Goal: Information Seeking & Learning: Compare options

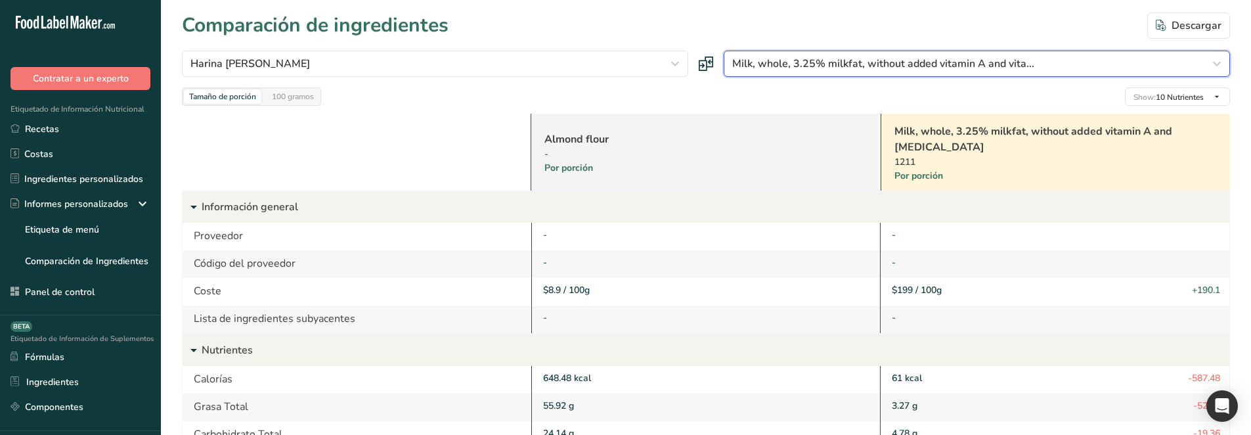
click at [982, 60] on span "Milk, whole, 3.25% milkfat, without added vitamin A and vita..." at bounding box center [883, 64] width 302 height 16
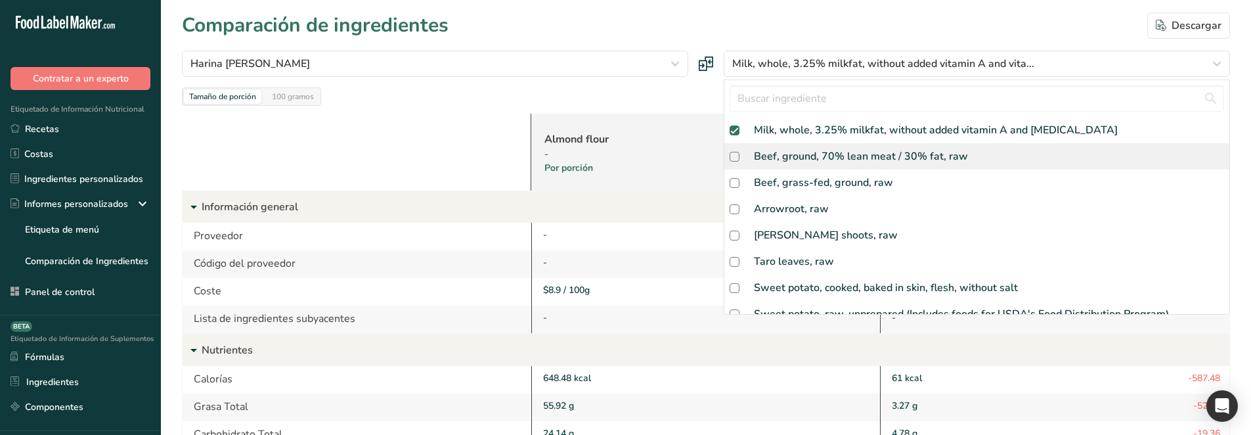
click at [802, 152] on div "Beef, ground, 70% lean meat / 30% fat, raw" at bounding box center [861, 156] width 214 height 16
checkbox input "true"
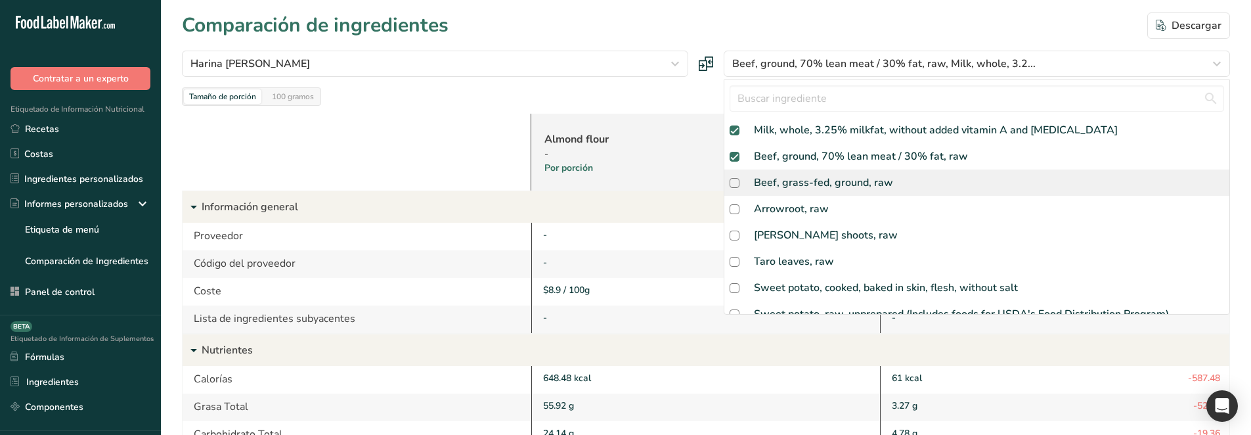
click at [0, 0] on div at bounding box center [0, 0] width 0 height 0
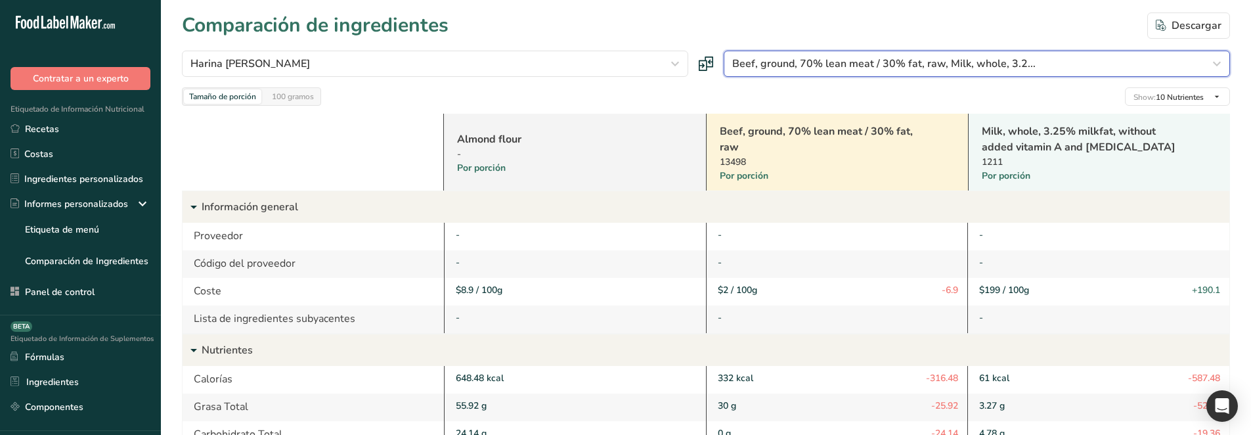
click at [744, 71] on span "Beef, ground, 70% lean meat / 30% fat, raw, Milk, whole, 3.2..." at bounding box center [883, 64] width 303 height 16
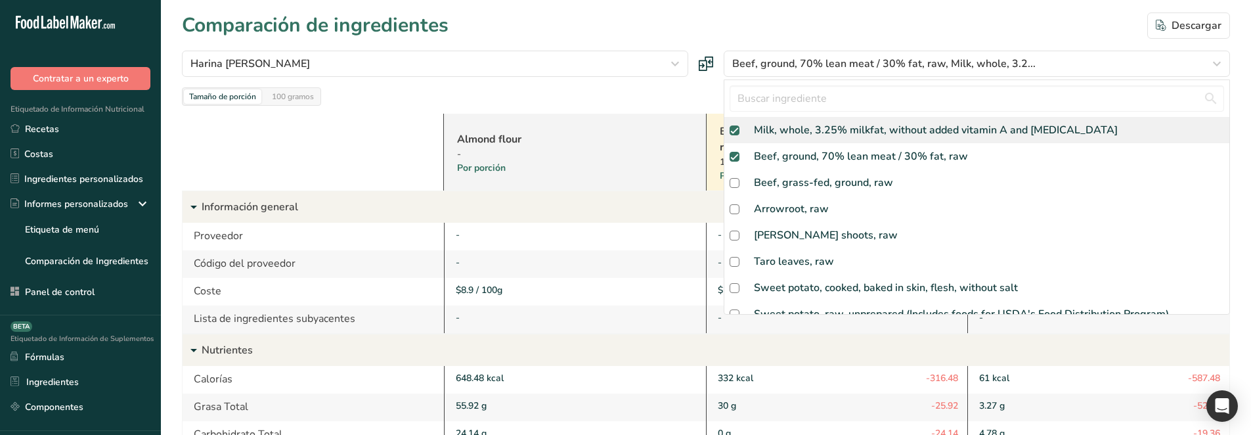
click at [733, 135] on div "Milk, whole, 3.25% milkfat, without added vitamin A and [MEDICAL_DATA]" at bounding box center [976, 130] width 505 height 26
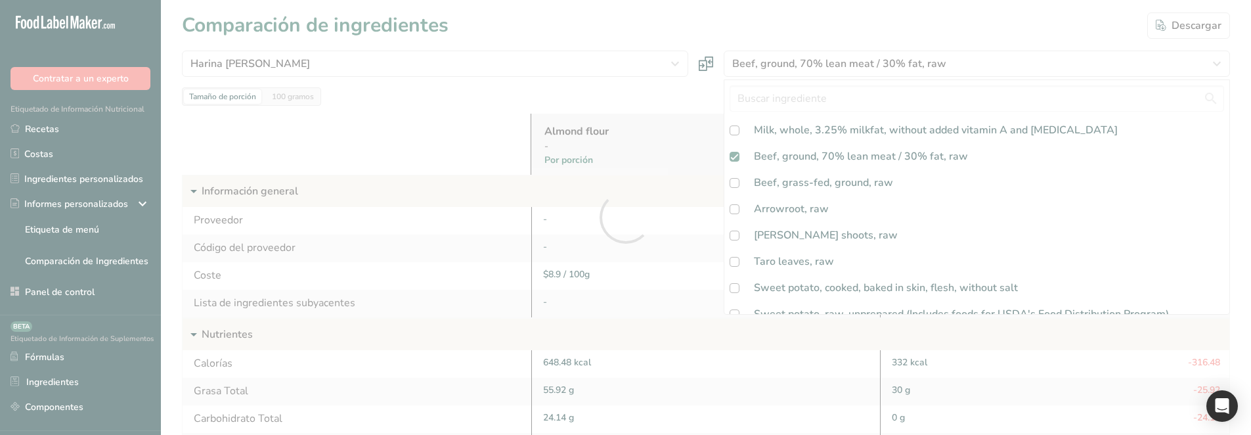
click at [737, 162] on div at bounding box center [625, 217] width 1251 height 435
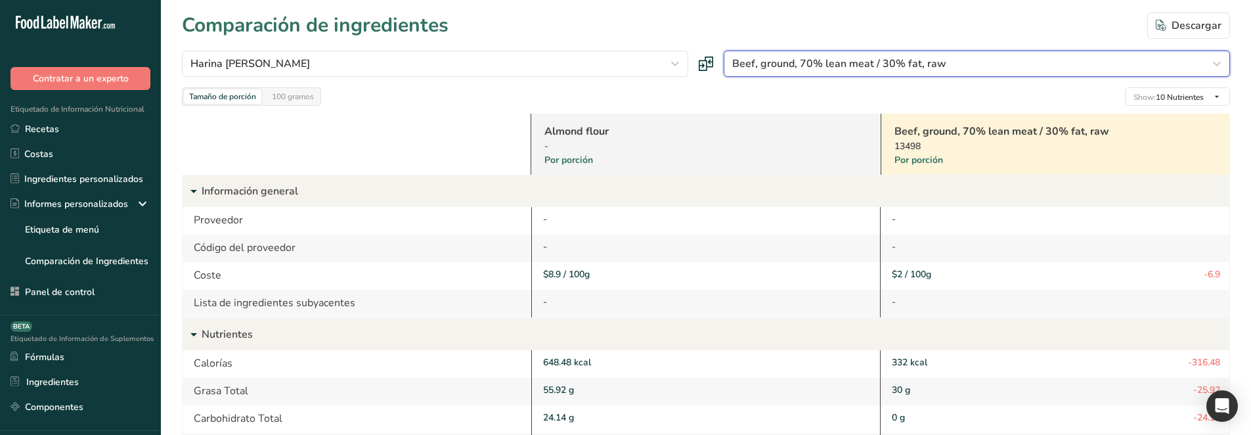
click at [768, 59] on span "Beef, ground, 70% lean meat / 30% fat, raw" at bounding box center [839, 64] width 214 height 16
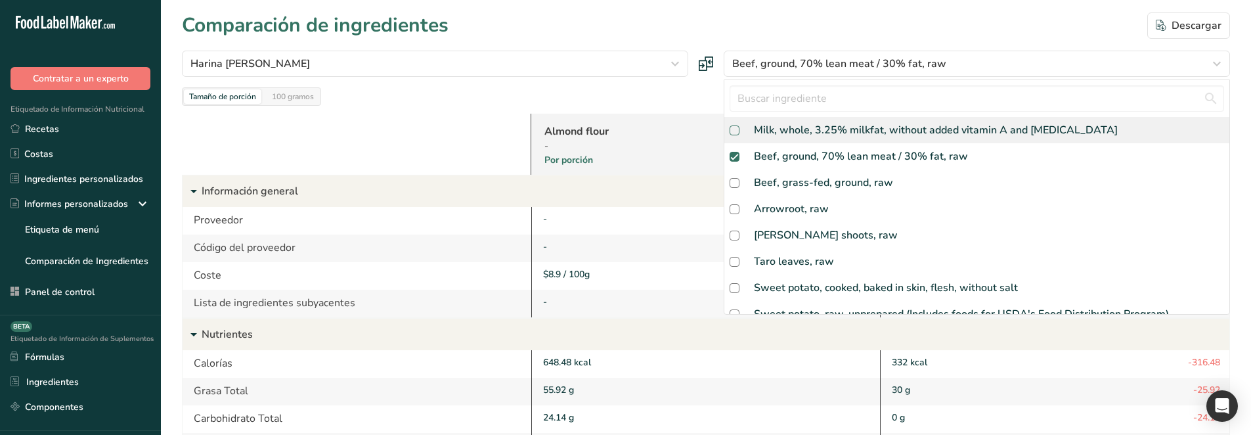
click at [733, 129] on span at bounding box center [735, 130] width 10 height 10
click at [733, 129] on input "checkbox" at bounding box center [734, 130] width 9 height 9
checkbox input "false"
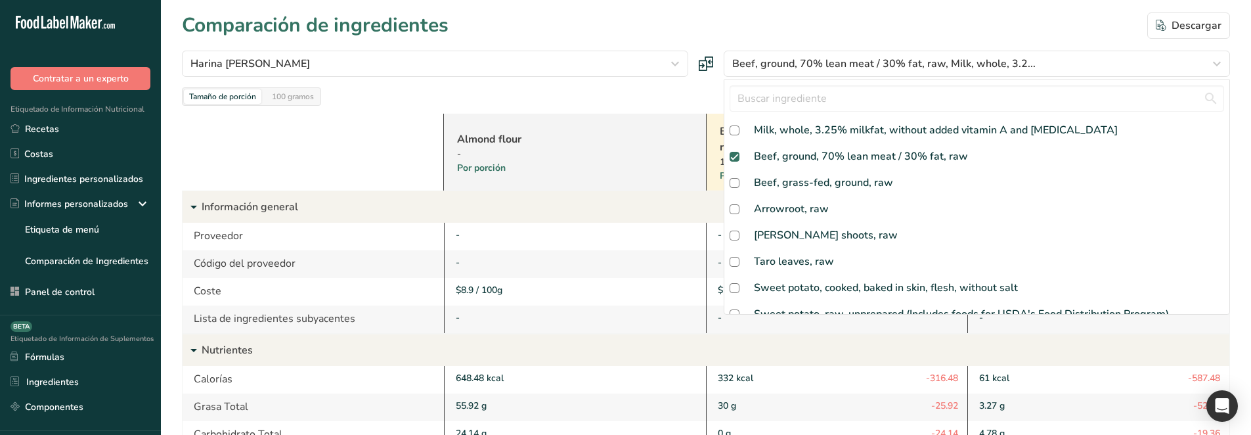
click at [1020, 33] on div "Comparación de ingredientes [GEOGRAPHIC_DATA]" at bounding box center [706, 26] width 1048 height 30
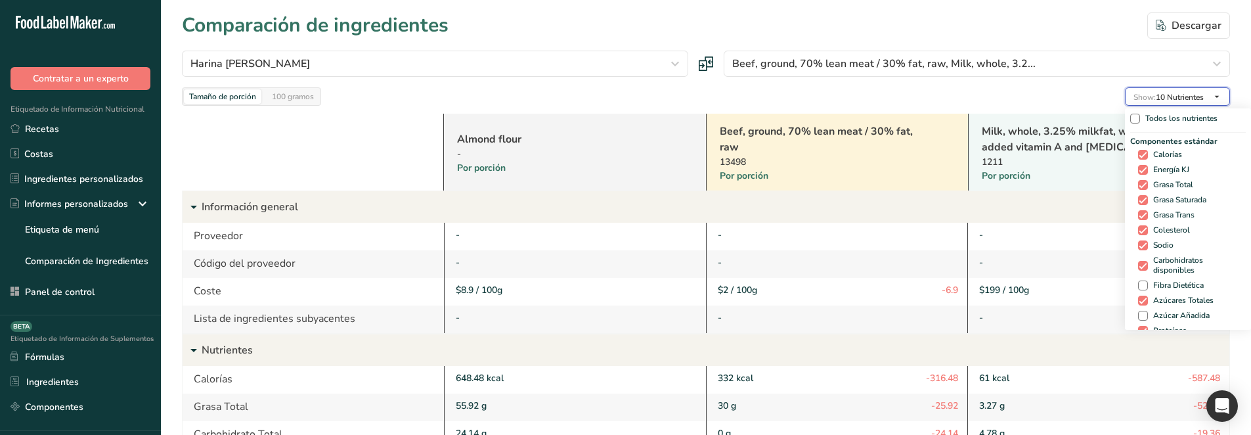
click at [1139, 95] on span "Show:" at bounding box center [1144, 97] width 22 height 11
click at [1138, 155] on span at bounding box center [1143, 155] width 10 height 10
click at [1138, 155] on input "Calorías" at bounding box center [1142, 154] width 9 height 9
checkbox input "false"
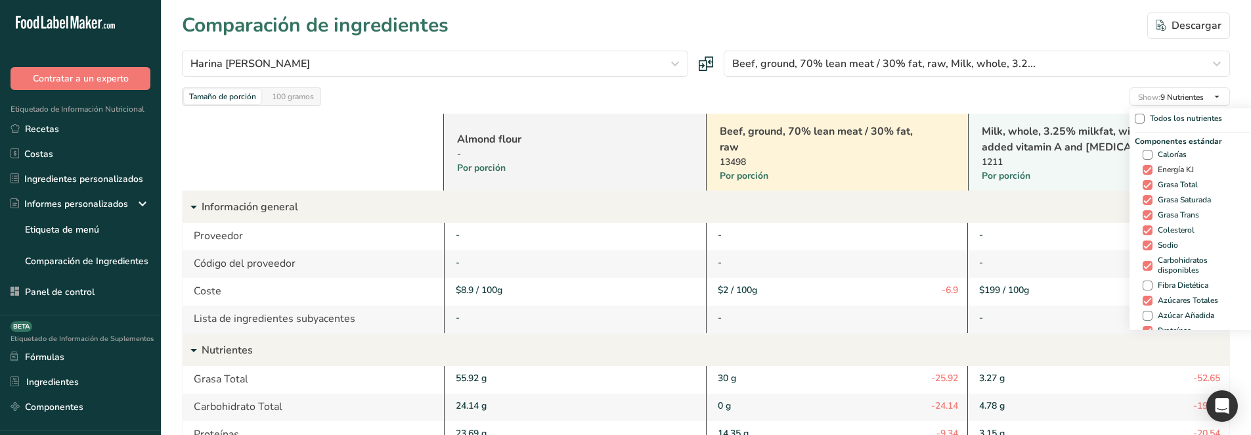
click at [1146, 171] on span at bounding box center [1148, 170] width 10 height 10
click at [1146, 171] on input "Energía KJ" at bounding box center [1147, 169] width 9 height 9
checkbox input "false"
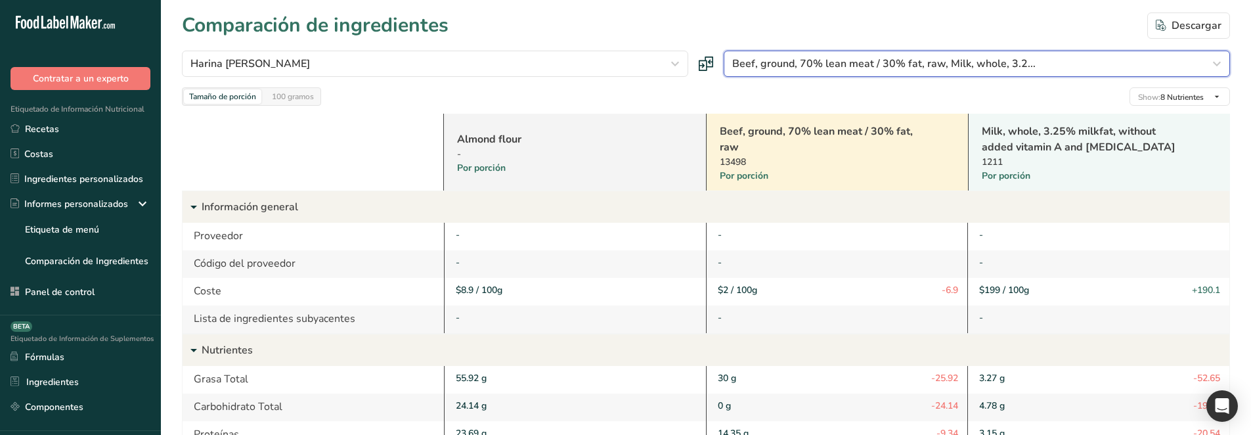
click at [884, 63] on span "Beef, ground, 70% lean meat / 30% fat, raw, Milk, whole, 3.2..." at bounding box center [883, 64] width 303 height 16
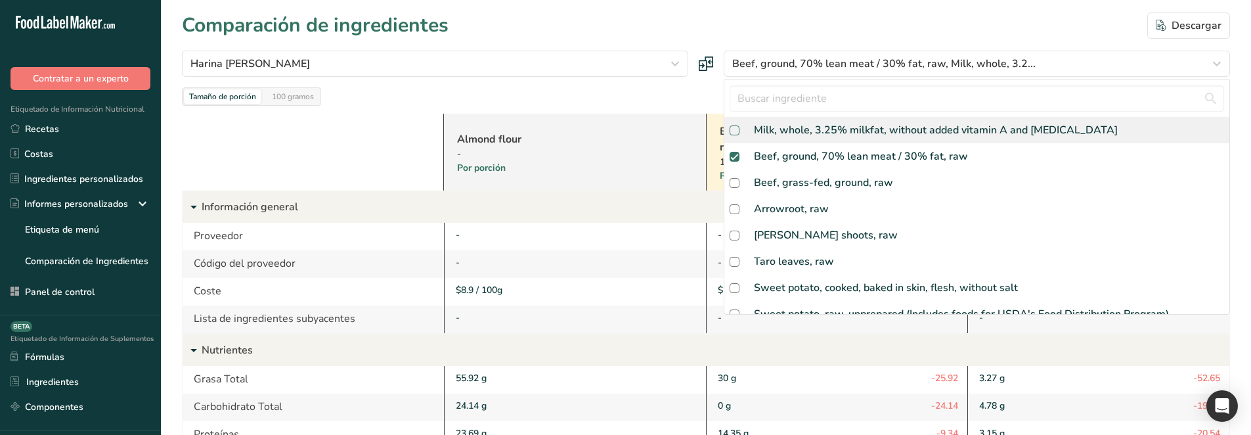
click at [734, 128] on span at bounding box center [735, 130] width 10 height 10
click at [734, 128] on input "checkbox" at bounding box center [734, 130] width 9 height 9
checkbox input "true"
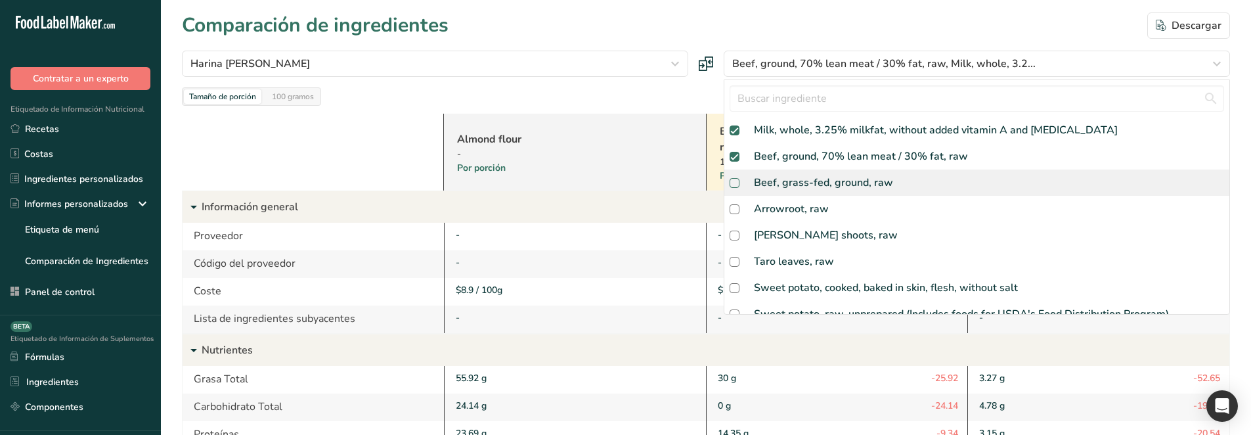
click at [734, 181] on span at bounding box center [735, 183] width 10 height 10
click at [734, 181] on input "checkbox" at bounding box center [734, 183] width 9 height 9
checkbox input "true"
click at [794, 185] on div "Beef, grass-fed, ground, raw" at bounding box center [823, 183] width 139 height 16
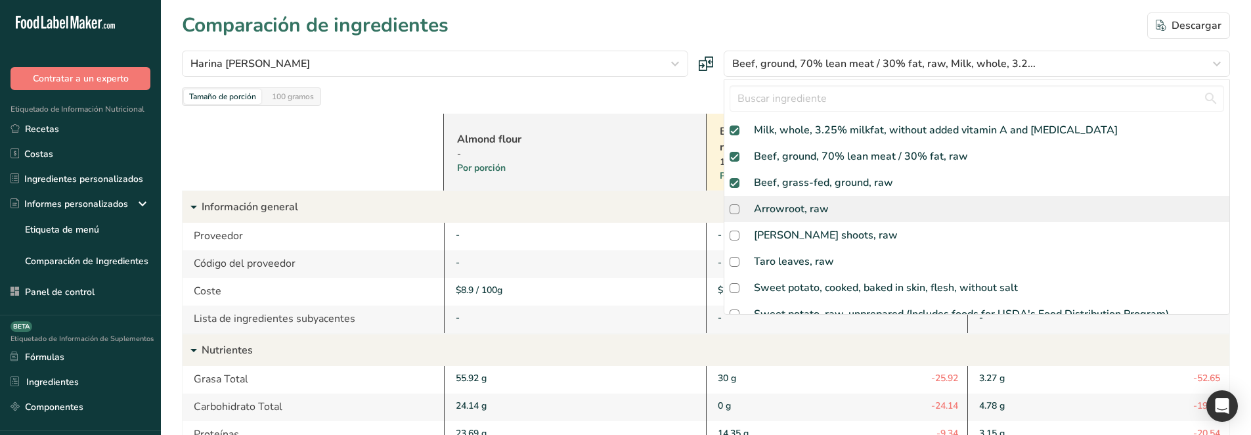
click at [798, 212] on div "Arrowroot, raw" at bounding box center [791, 209] width 75 height 16
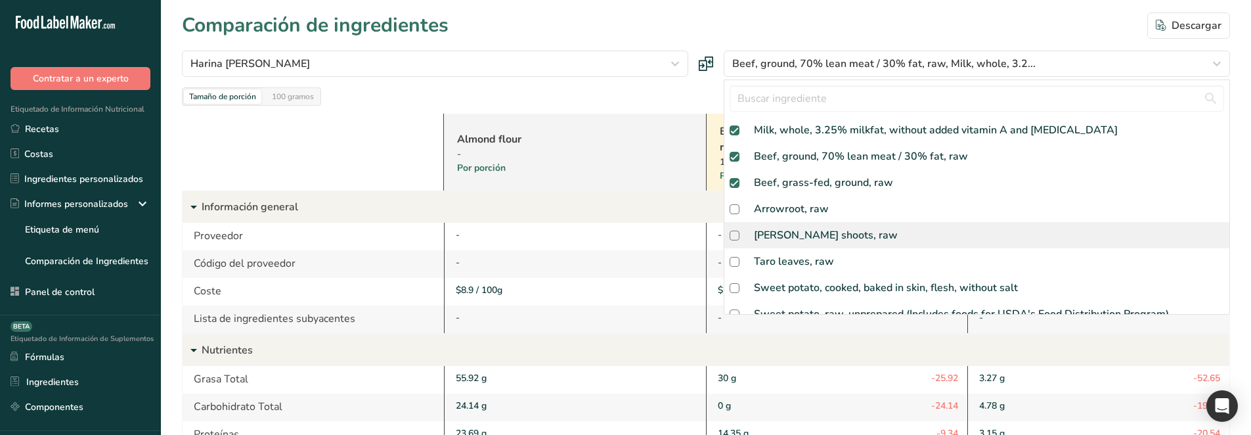
click at [794, 226] on div "[PERSON_NAME] shoots, raw" at bounding box center [976, 235] width 505 height 26
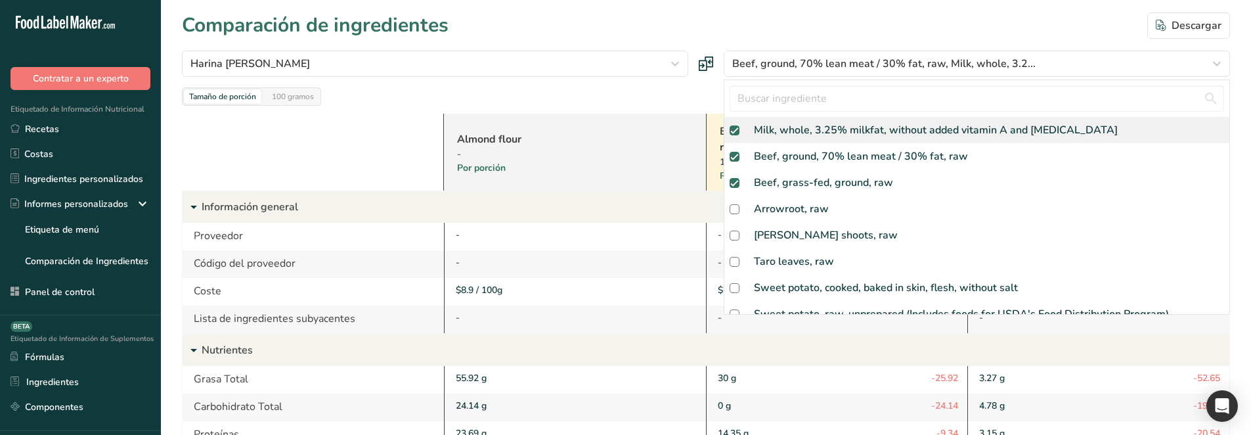
click at [785, 127] on div "Milk, whole, 3.25% milkfat, without added vitamin A and [MEDICAL_DATA]" at bounding box center [936, 130] width 364 height 16
click at [737, 126] on span at bounding box center [735, 130] width 10 height 10
click at [737, 126] on input "checkbox" at bounding box center [734, 130] width 9 height 9
checkbox input "false"
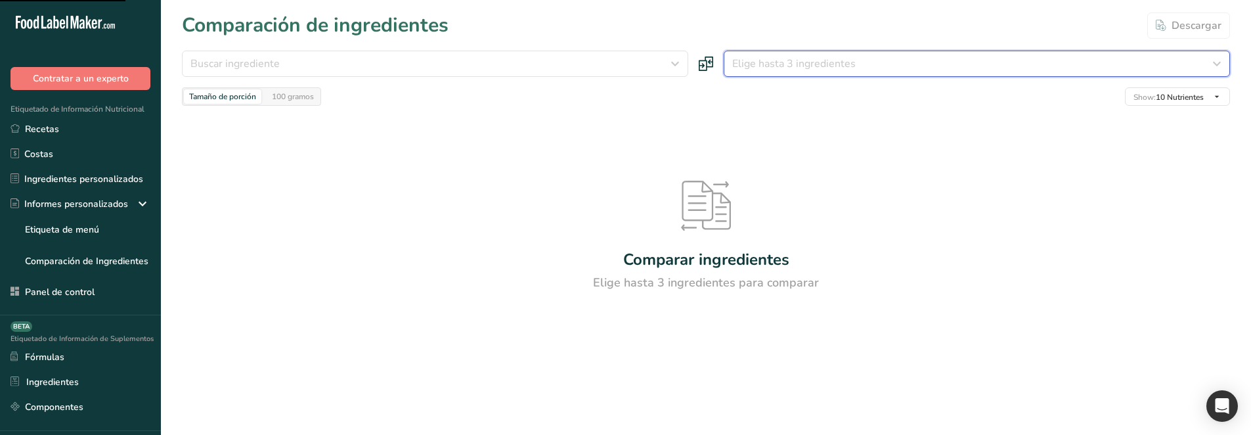
click at [791, 62] on span "Elige hasta 3 ingredientes" at bounding box center [793, 64] width 123 height 16
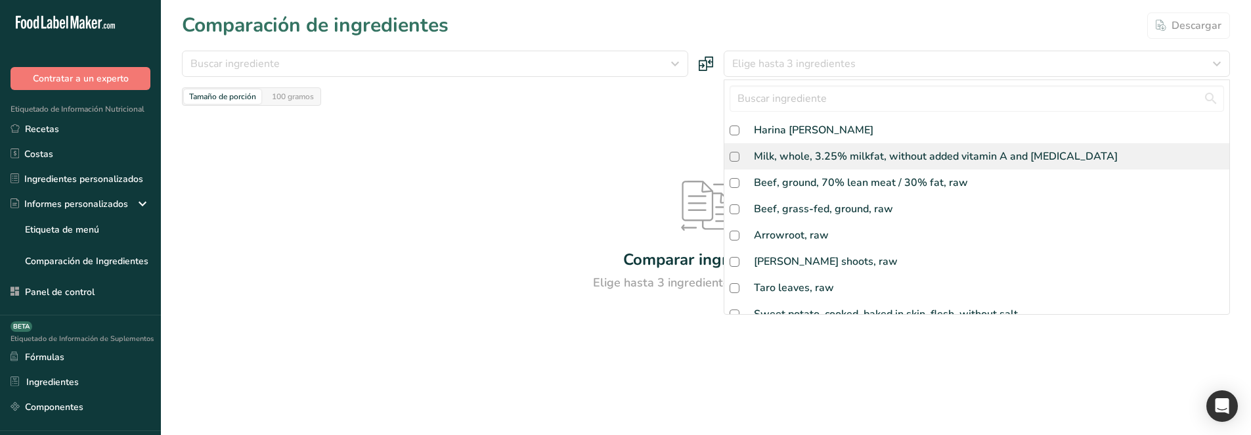
click at [775, 165] on div "Milk, whole, 3.25% milkfat, without added vitamin A and [MEDICAL_DATA]" at bounding box center [976, 156] width 505 height 26
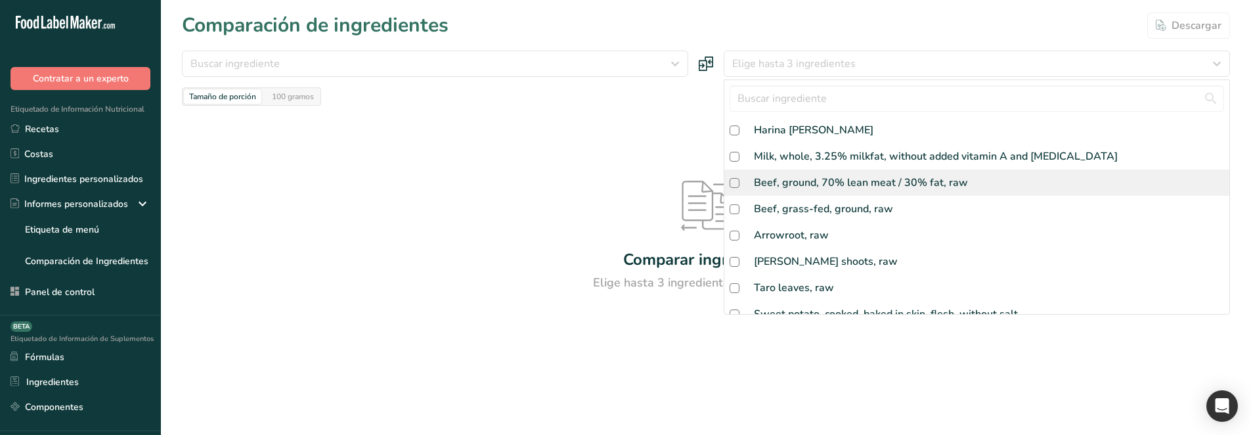
click at [780, 178] on div "Beef, ground, 70% lean meat / 30% fat, raw" at bounding box center [861, 183] width 214 height 16
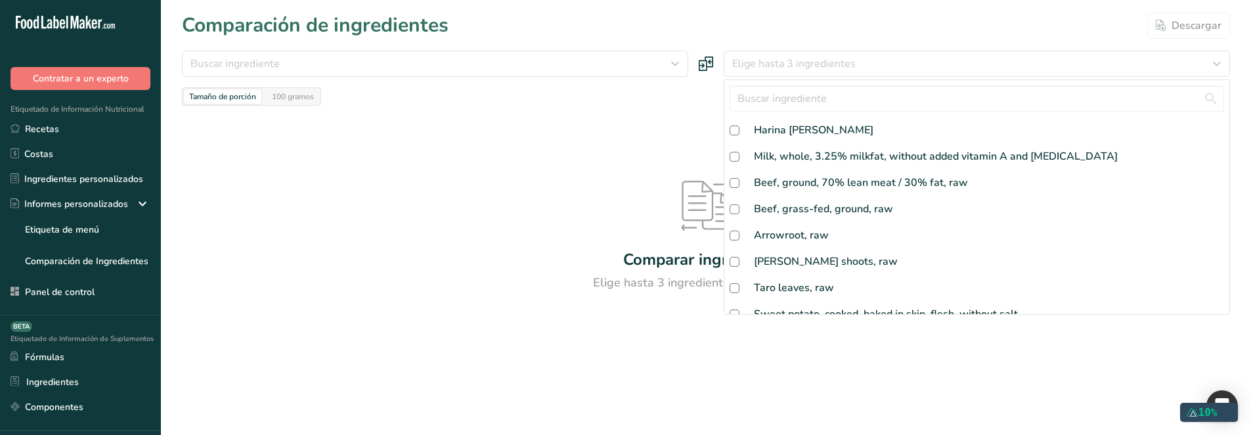
click at [923, 32] on div "Comparación de ingredientes [GEOGRAPHIC_DATA]" at bounding box center [706, 26] width 1048 height 30
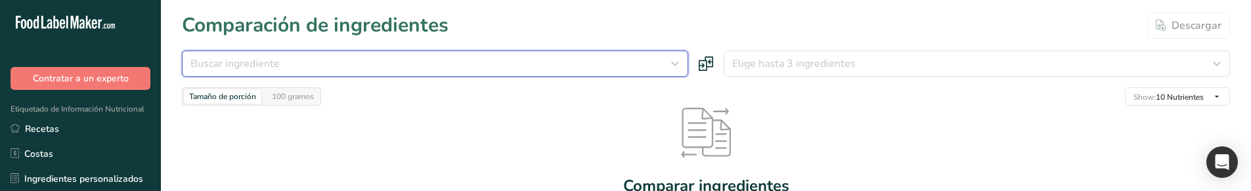
click at [632, 68] on div "Buscar ingrediente" at bounding box center [430, 64] width 481 height 16
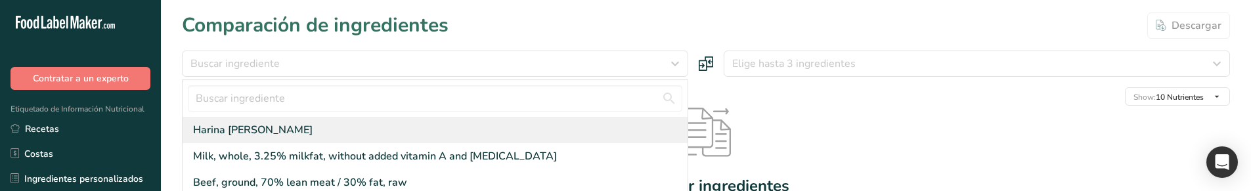
click at [410, 127] on div "Harina [PERSON_NAME]" at bounding box center [435, 130] width 505 height 26
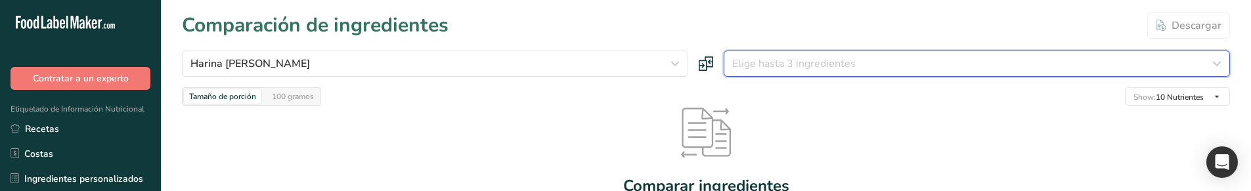
click at [783, 70] on span "Elige hasta 3 ingredientes" at bounding box center [793, 64] width 123 height 16
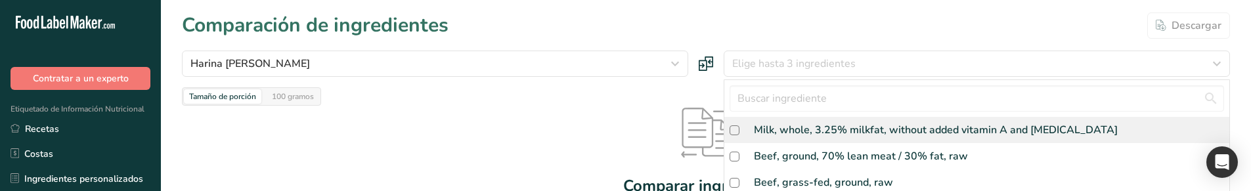
click at [762, 129] on div "Milk, whole, 3.25% milkfat, without added vitamin A and [MEDICAL_DATA]" at bounding box center [936, 130] width 364 height 16
checkbox input "true"
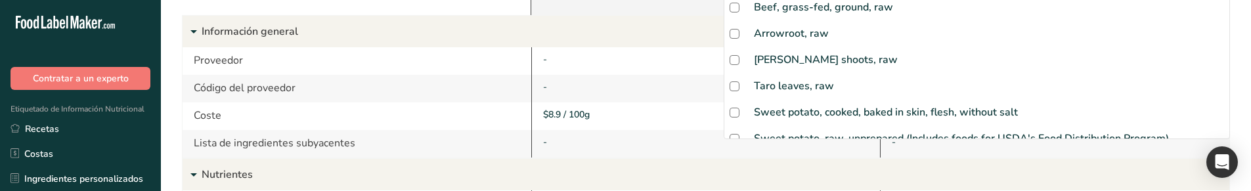
scroll to position [175, 0]
click at [577, 156] on div "-" at bounding box center [705, 145] width 349 height 28
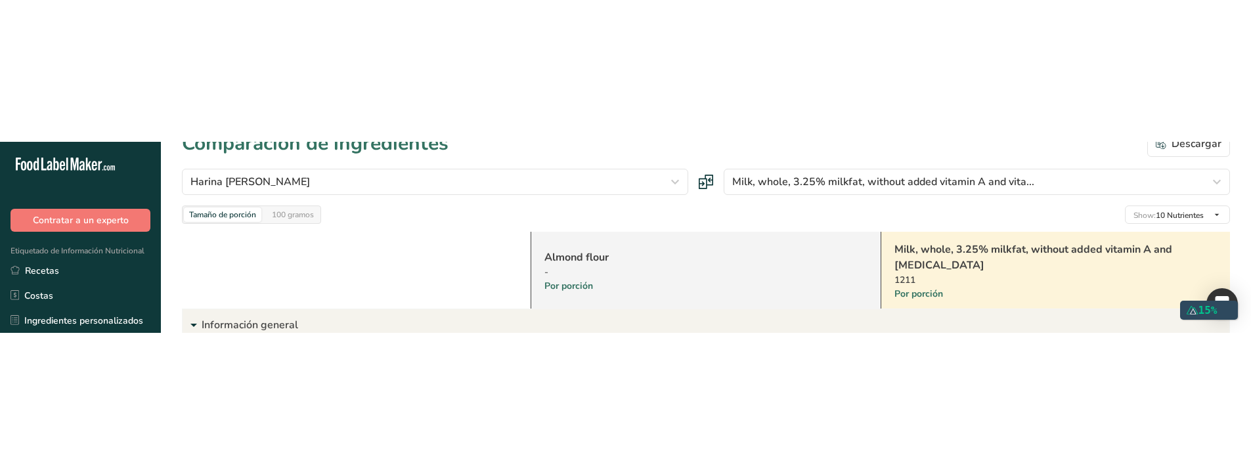
scroll to position [0, 0]
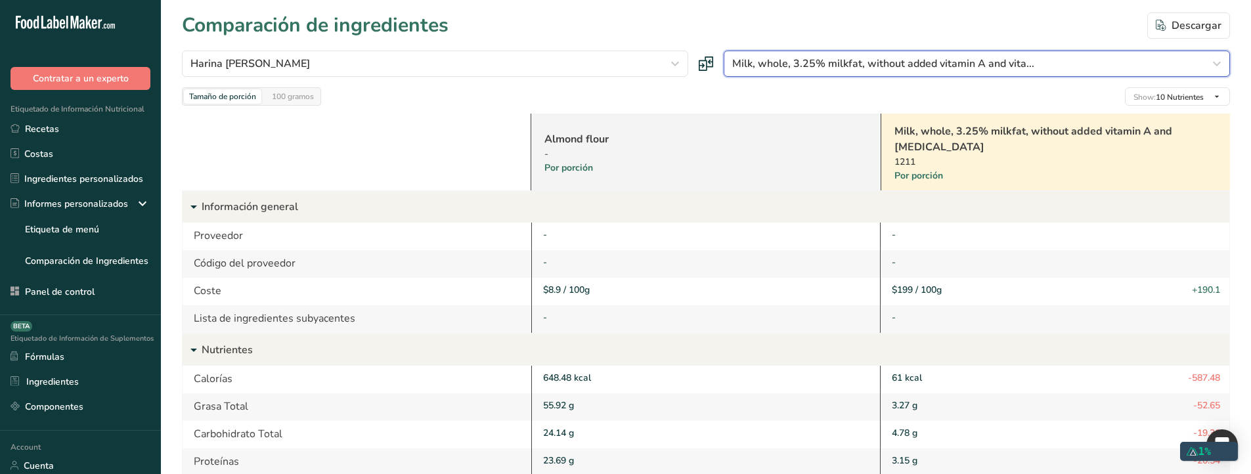
click at [788, 62] on span "Milk, whole, 3.25% milkfat, without added vitamin A and vita..." at bounding box center [883, 64] width 302 height 16
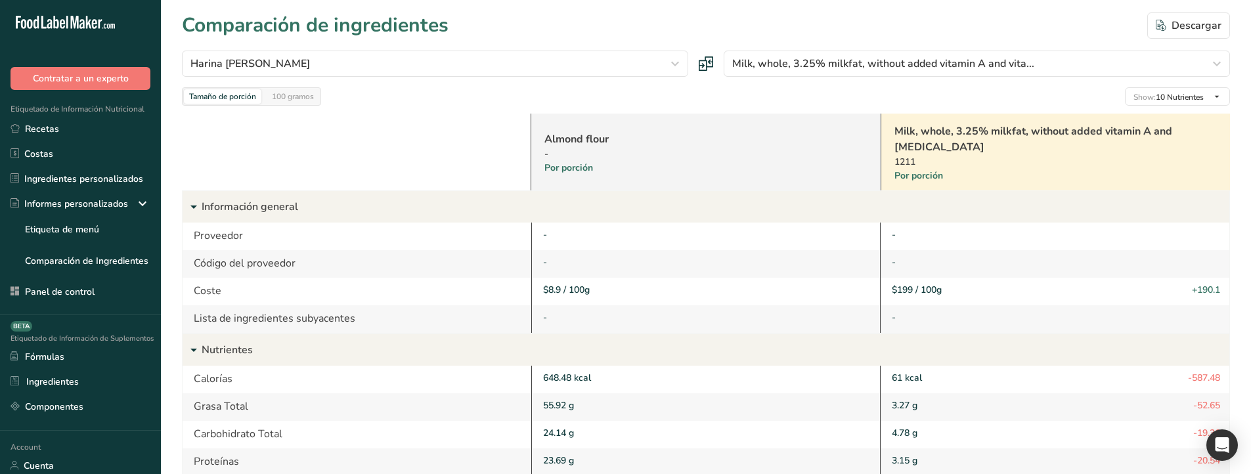
click at [735, 155] on div "-" at bounding box center [688, 154] width 288 height 14
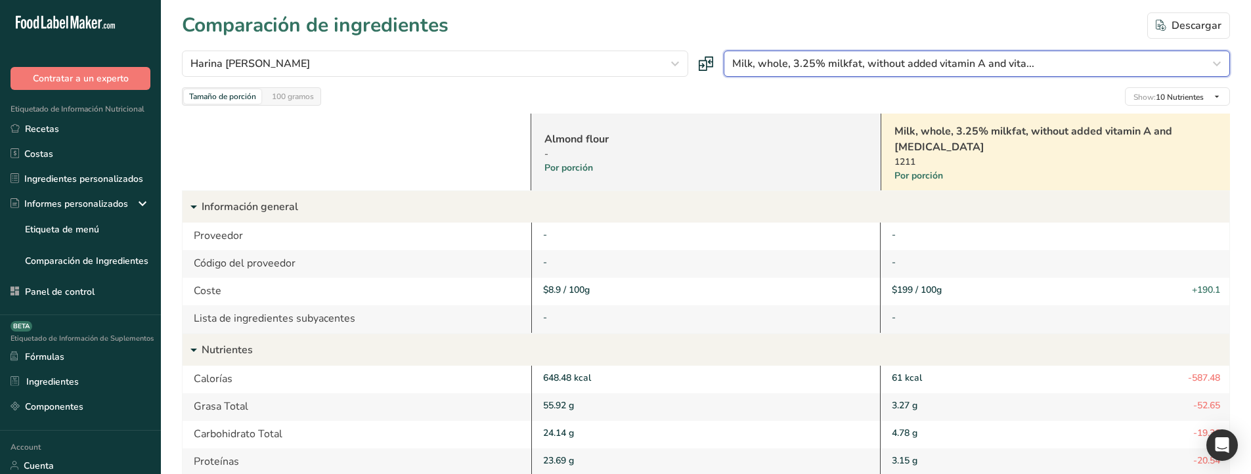
click at [768, 56] on span "Milk, whole, 3.25% milkfat, without added vitamin A and vita..." at bounding box center [883, 64] width 302 height 16
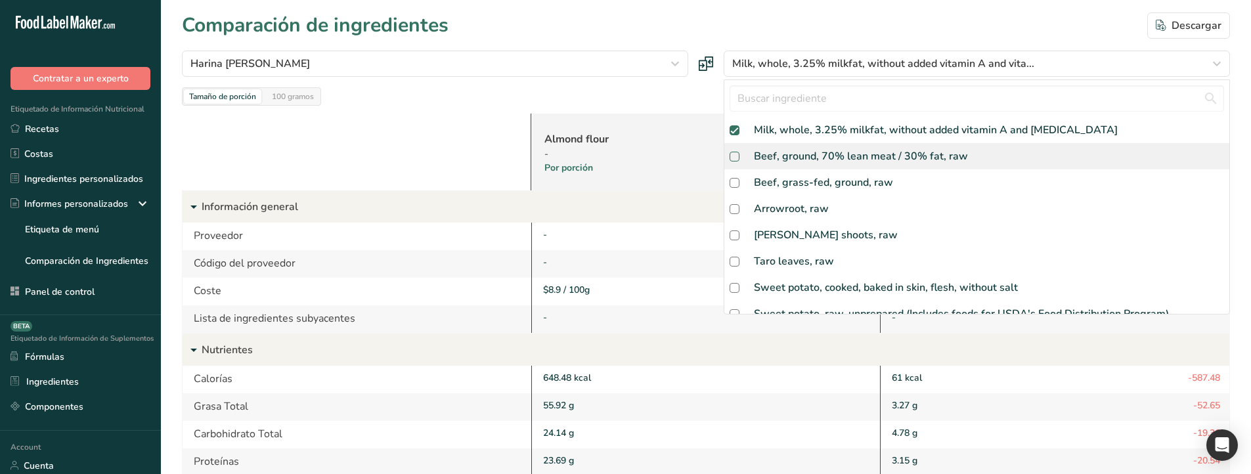
click at [737, 156] on span at bounding box center [735, 157] width 10 height 10
click at [737, 156] on input "checkbox" at bounding box center [734, 156] width 9 height 9
checkbox input "false"
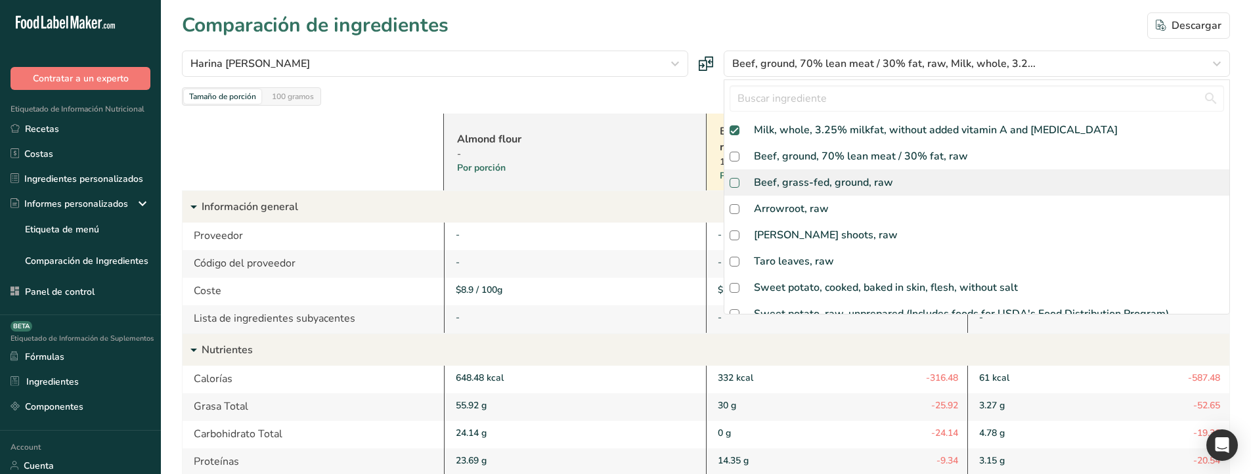
click at [731, 181] on span at bounding box center [735, 183] width 10 height 10
click at [731, 181] on input "checkbox" at bounding box center [734, 183] width 9 height 9
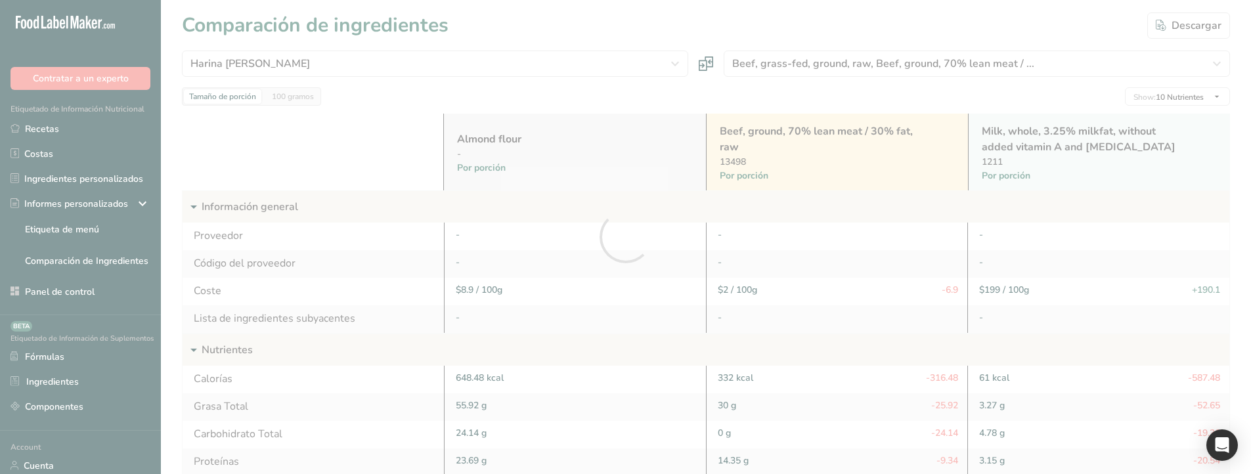
click at [771, 72] on div at bounding box center [625, 237] width 1251 height 474
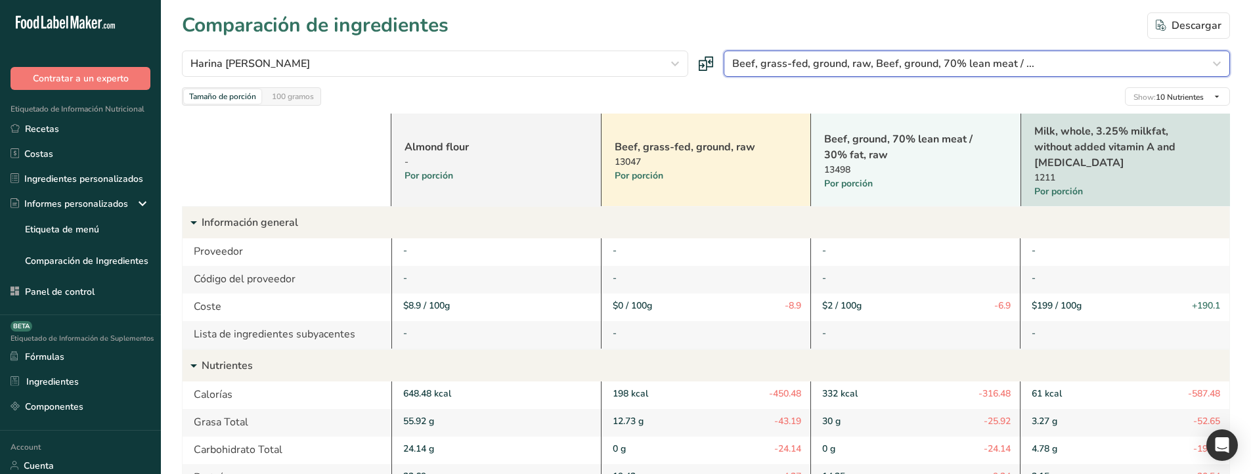
click at [791, 58] on span "Beef, grass-fed, ground, raw, Beef, ground, 70% lean meat / ..." at bounding box center [883, 64] width 302 height 16
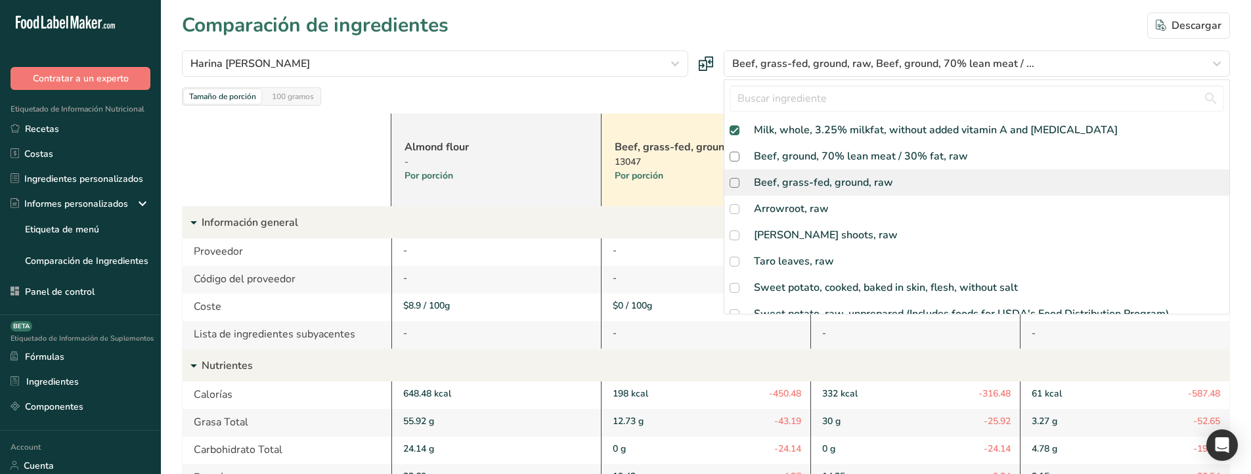
click at [810, 182] on div "Beef, grass-fed, ground, raw" at bounding box center [823, 183] width 139 height 16
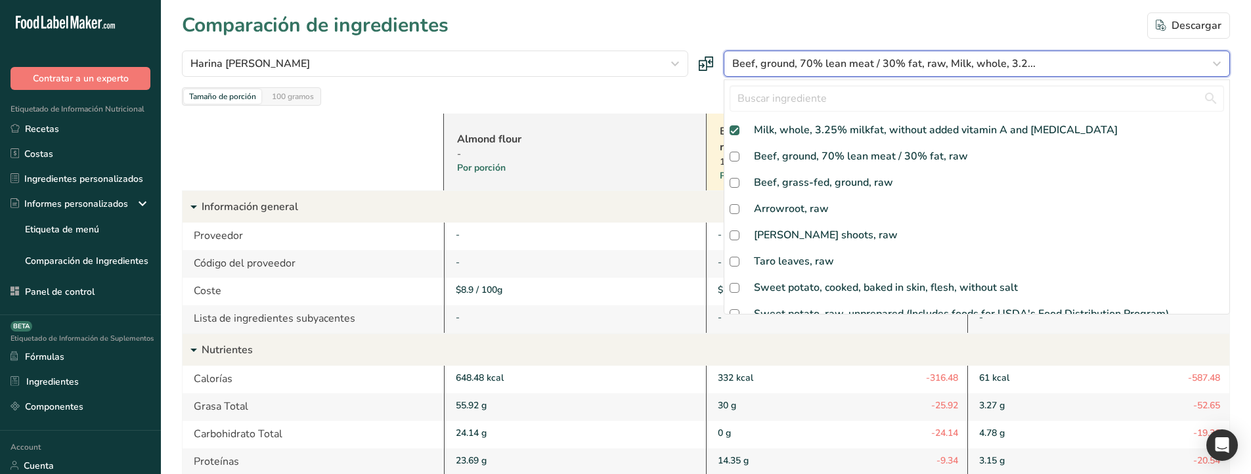
click at [806, 74] on button "Beef, ground, 70% lean meat / 30% fat, raw, Milk, whole, 3.2..." at bounding box center [977, 64] width 506 height 26
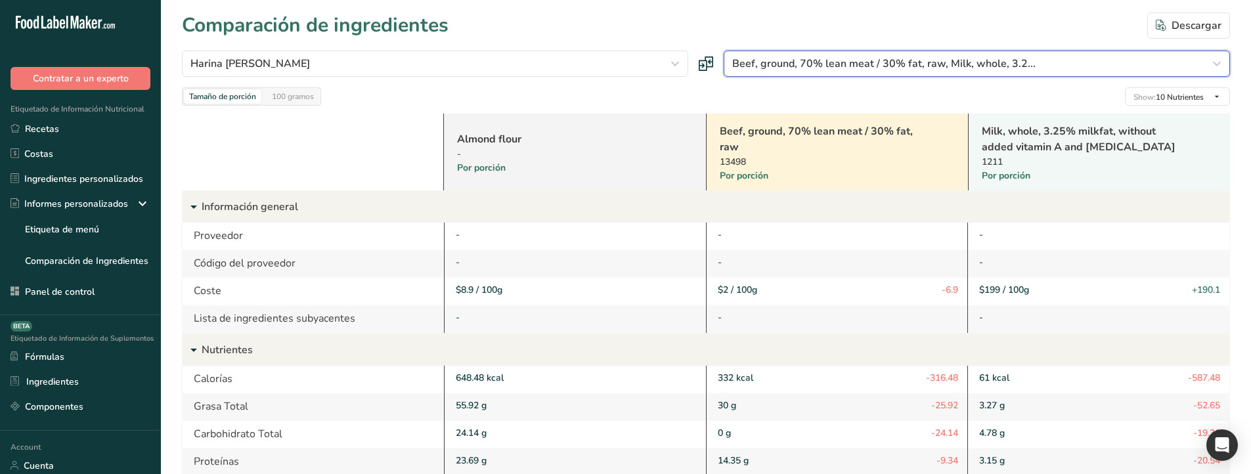
click at [806, 74] on button "Beef, ground, 70% lean meat / 30% fat, raw, Milk, whole, 3.2..." at bounding box center [977, 64] width 506 height 26
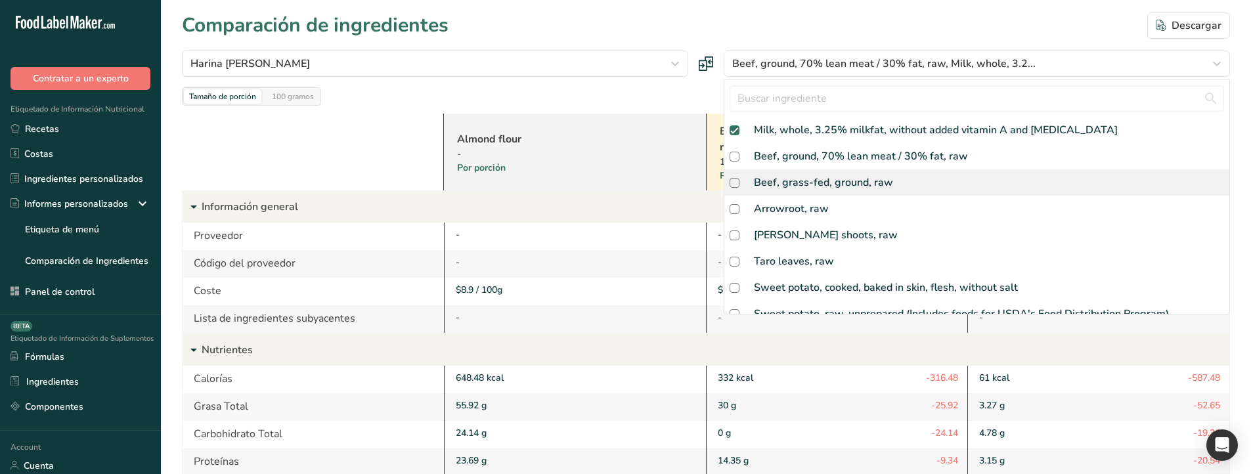
click at [810, 188] on div "Beef, grass-fed, ground, raw" at bounding box center [823, 183] width 139 height 16
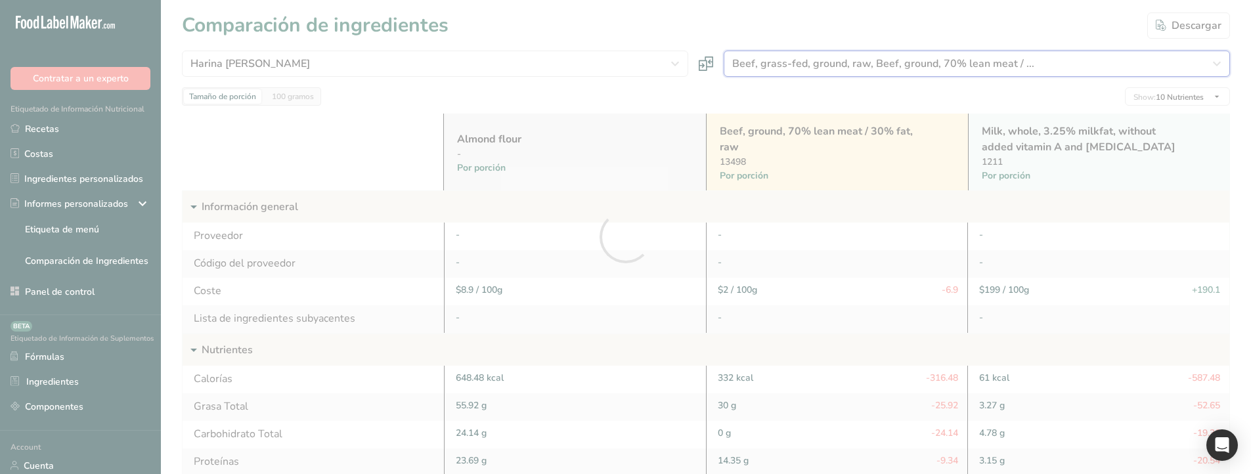
click at [808, 64] on section "Comparación de ingredientes Descargar Harina de almendra Harina de almendra Arr…" at bounding box center [706, 423] width 1090 height 846
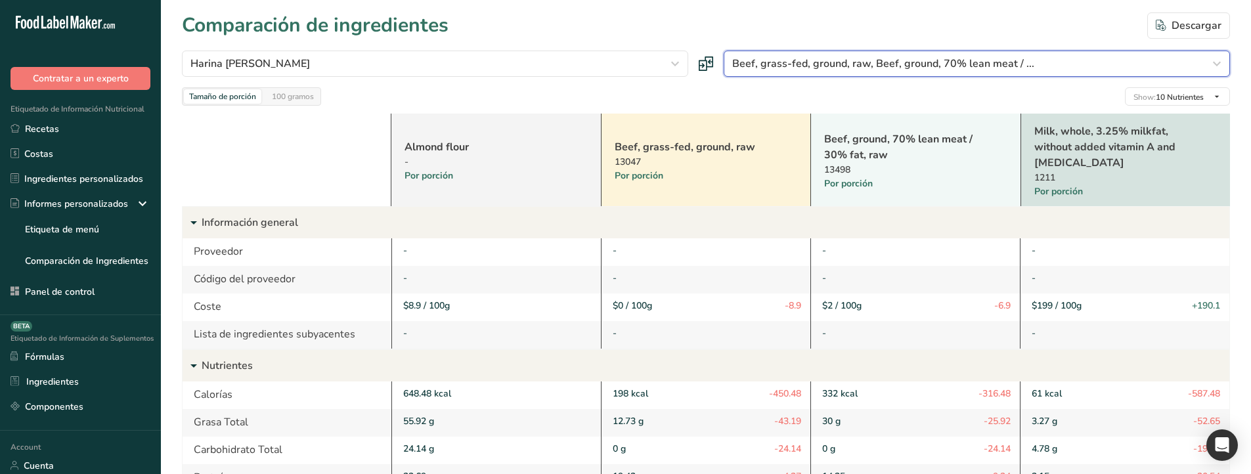
click at [823, 70] on span "Beef, grass-fed, ground, raw, Beef, ground, 70% lean meat / ..." at bounding box center [883, 64] width 302 height 16
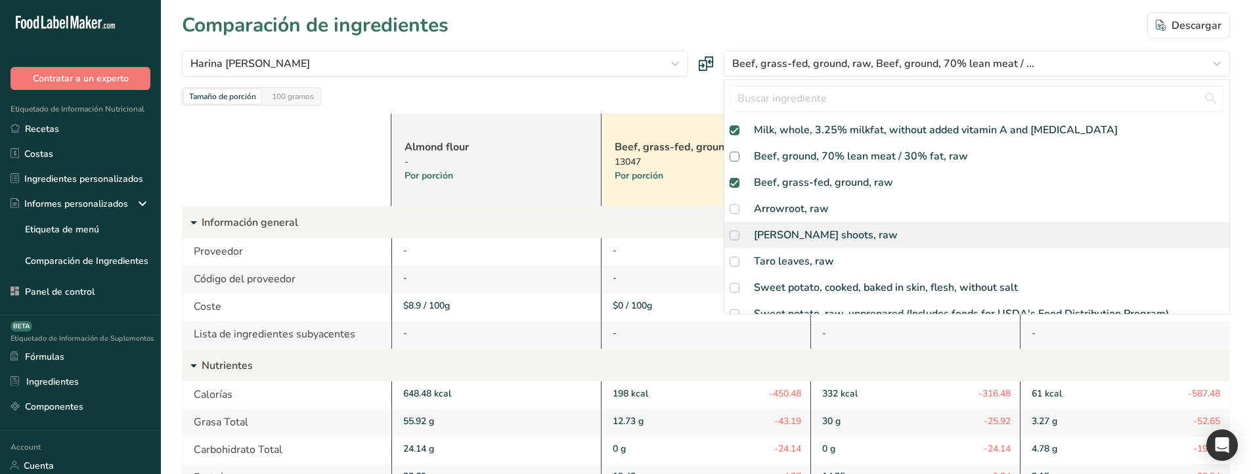
click at [800, 238] on div "[PERSON_NAME] shoots, raw" at bounding box center [826, 235] width 144 height 16
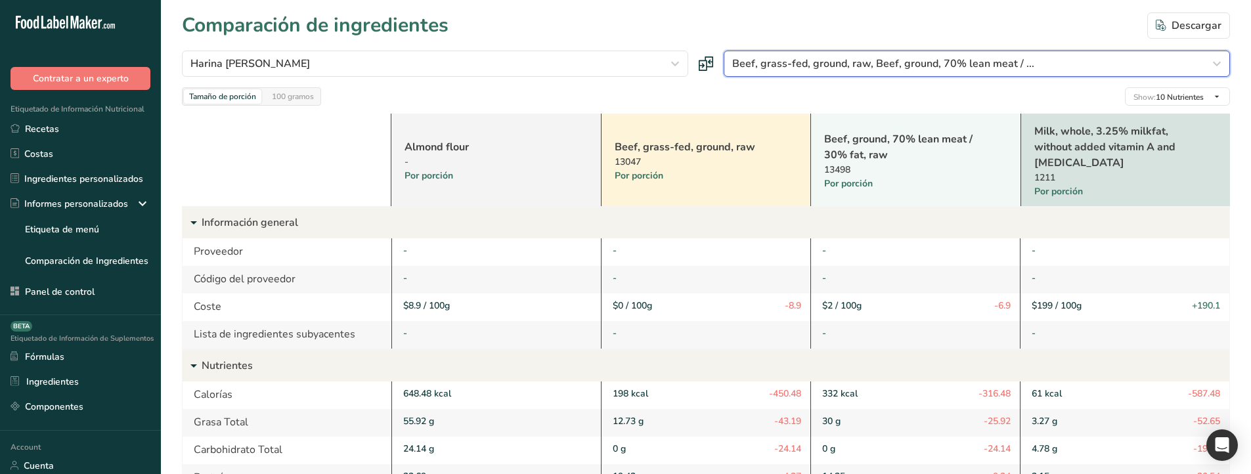
click at [785, 65] on section "Comparación de ingredientes Descargar Harina de almendra Harina de almendra Arr…" at bounding box center [706, 430] width 1090 height 861
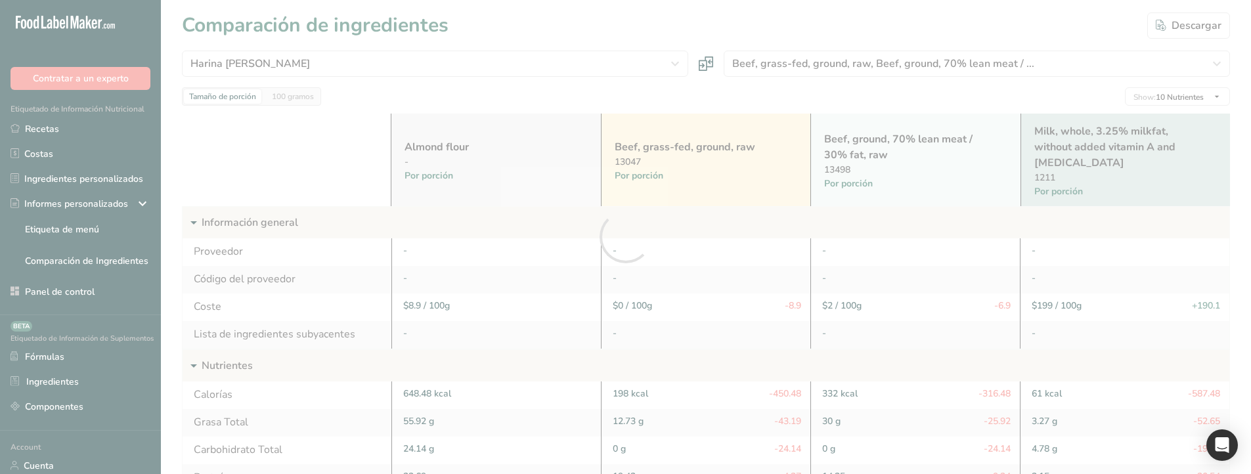
click at [789, 69] on section "Comparación de ingredientes Descargar Harina de almendra Harina de almendra Arr…" at bounding box center [706, 430] width 1090 height 861
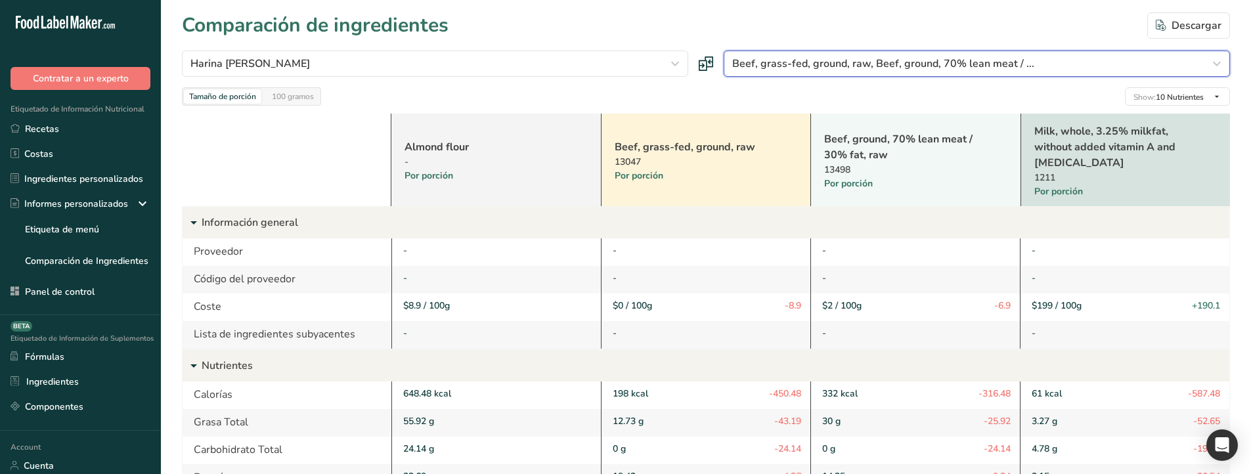
click at [801, 70] on span "Beef, grass-fed, ground, raw, Beef, ground, 70% lean meat / ..." at bounding box center [883, 64] width 302 height 16
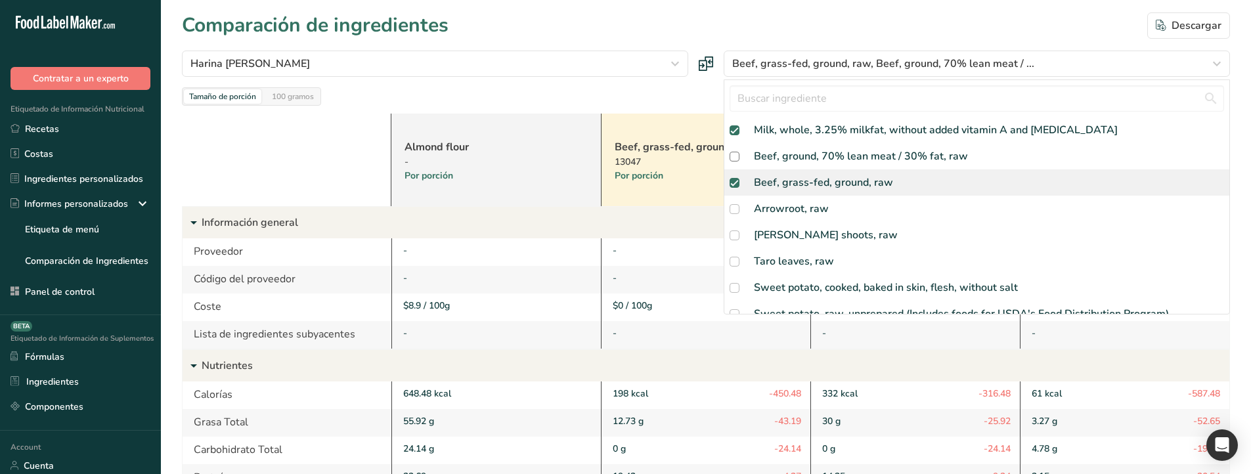
click at [812, 185] on div "Beef, grass-fed, ground, raw" at bounding box center [823, 183] width 139 height 16
checkbox input "false"
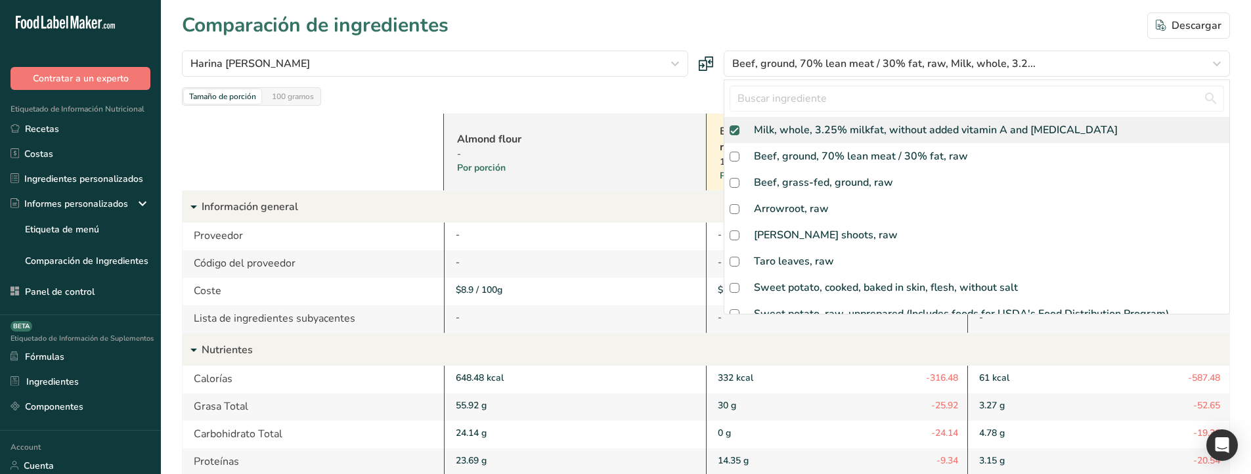
click at [814, 130] on div "Milk, whole, 3.25% milkfat, without added vitamin A and [MEDICAL_DATA]" at bounding box center [936, 130] width 364 height 16
checkbox input "false"
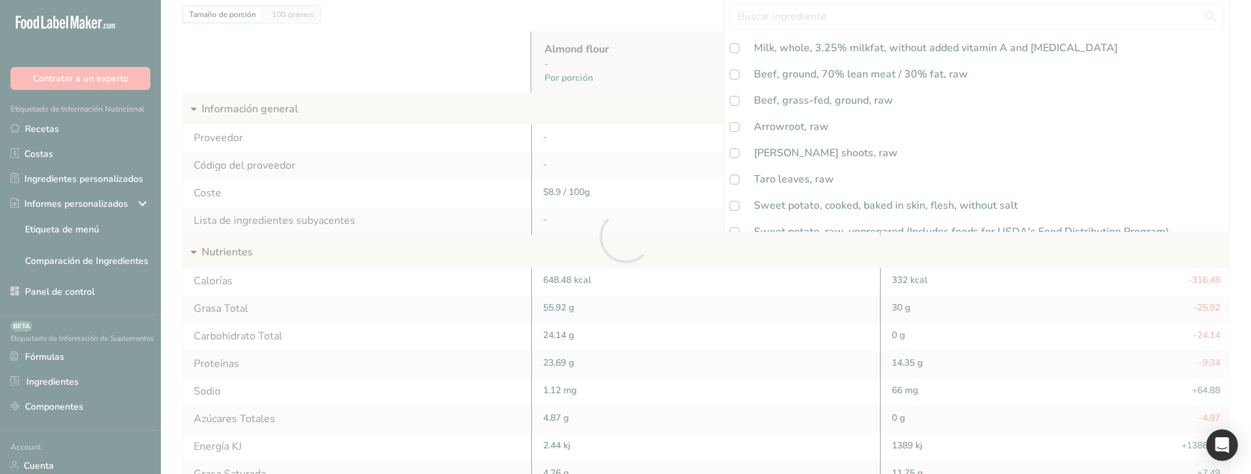
scroll to position [131, 0]
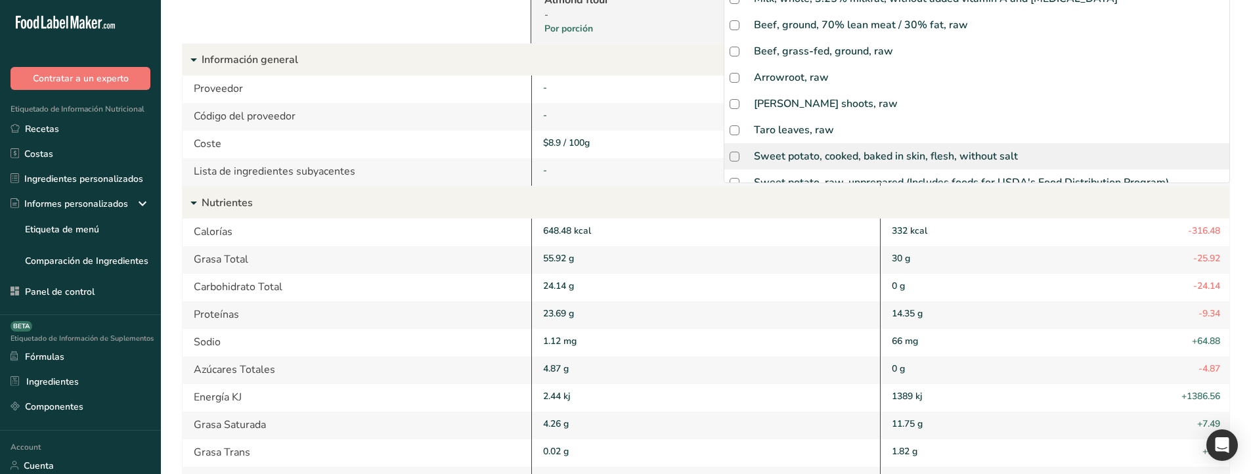
click at [835, 152] on div "Sweet potato, cooked, baked in skin, flesh, without salt" at bounding box center [886, 156] width 264 height 16
checkbox input "true"
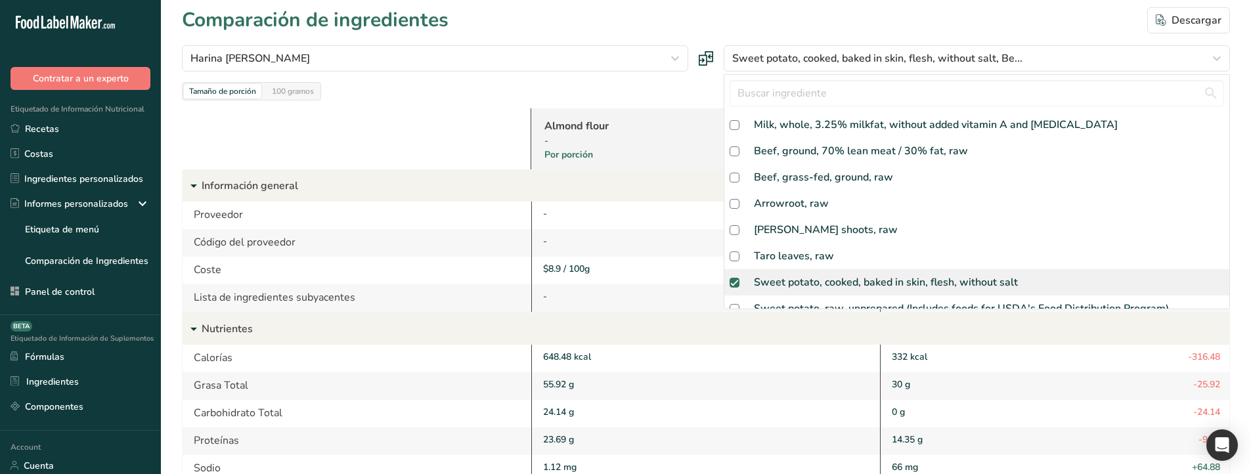
scroll to position [0, 0]
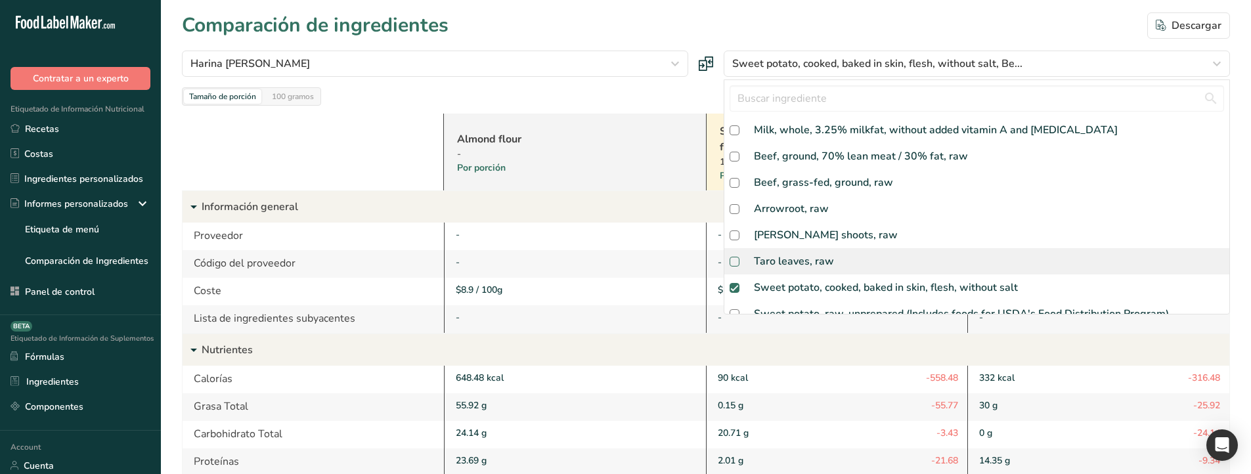
click at [735, 260] on span at bounding box center [735, 262] width 10 height 10
click at [735, 260] on input "checkbox" at bounding box center [734, 261] width 9 height 9
checkbox input "false"
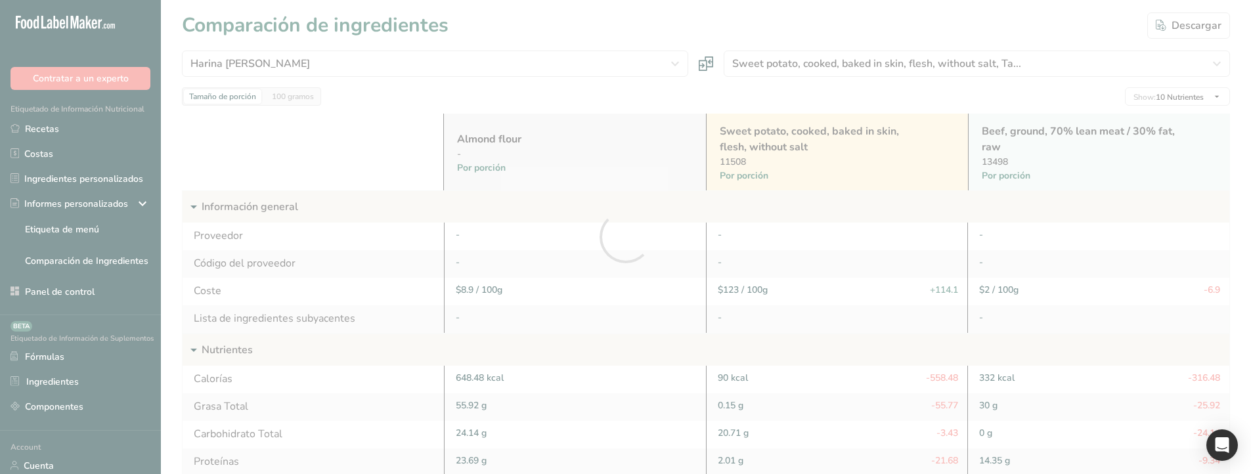
click at [798, 73] on div at bounding box center [625, 237] width 1251 height 474
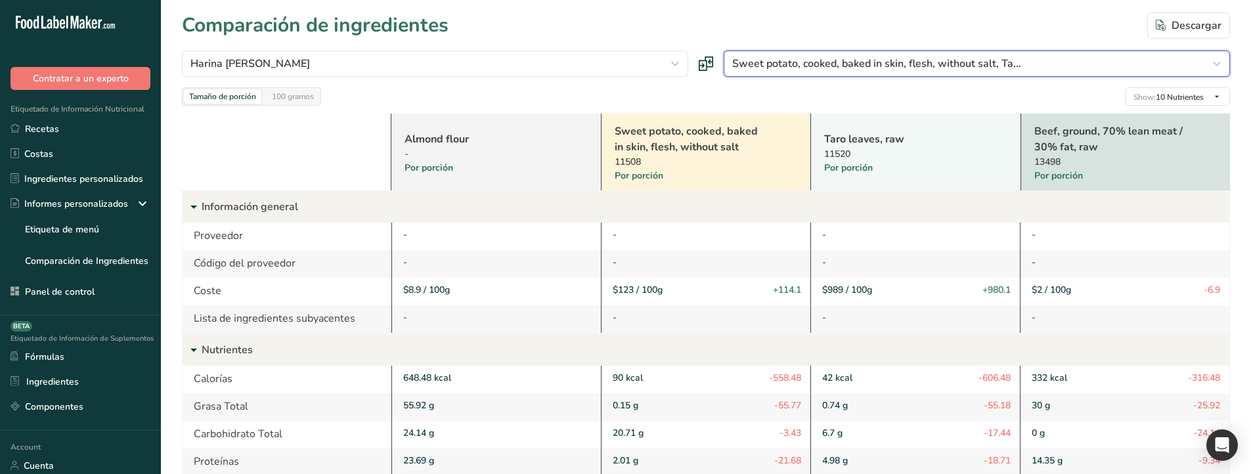
click at [798, 73] on button "Sweet potato, cooked, baked in skin, flesh, without salt, Ta..." at bounding box center [977, 64] width 506 height 26
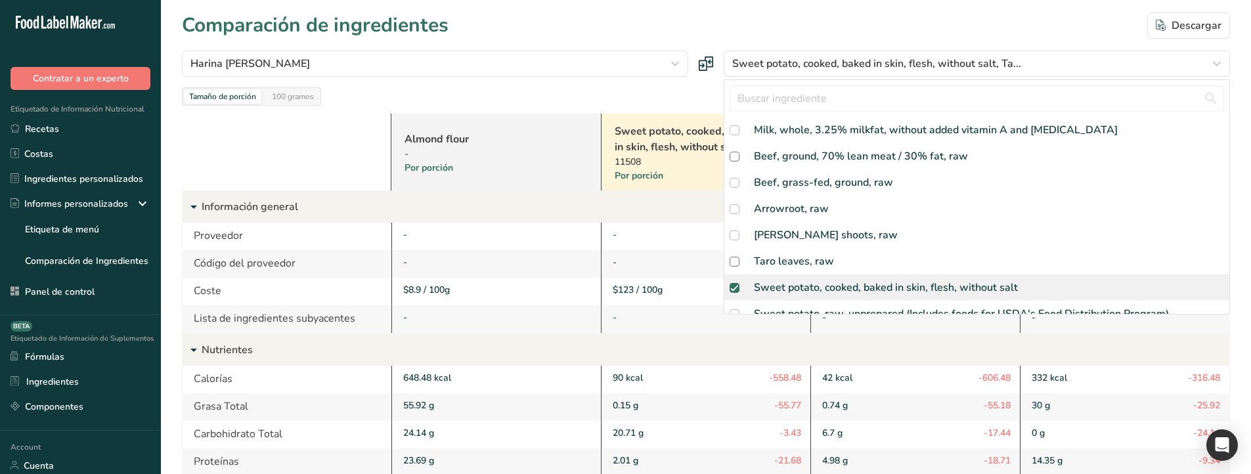
click at [733, 284] on span at bounding box center [735, 288] width 10 height 10
click at [733, 284] on input "checkbox" at bounding box center [734, 288] width 9 height 9
checkbox input "true"
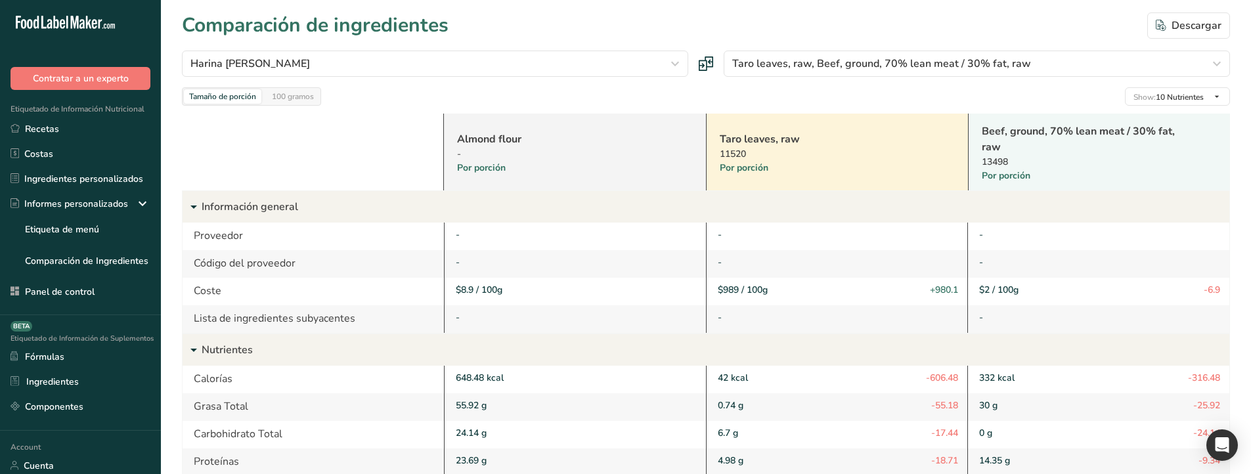
drag, startPoint x: 676, startPoint y: 16, endPoint x: 681, endPoint y: 24, distance: 9.1
click at [676, 16] on div "Comparación de ingredientes [GEOGRAPHIC_DATA]" at bounding box center [706, 26] width 1048 height 30
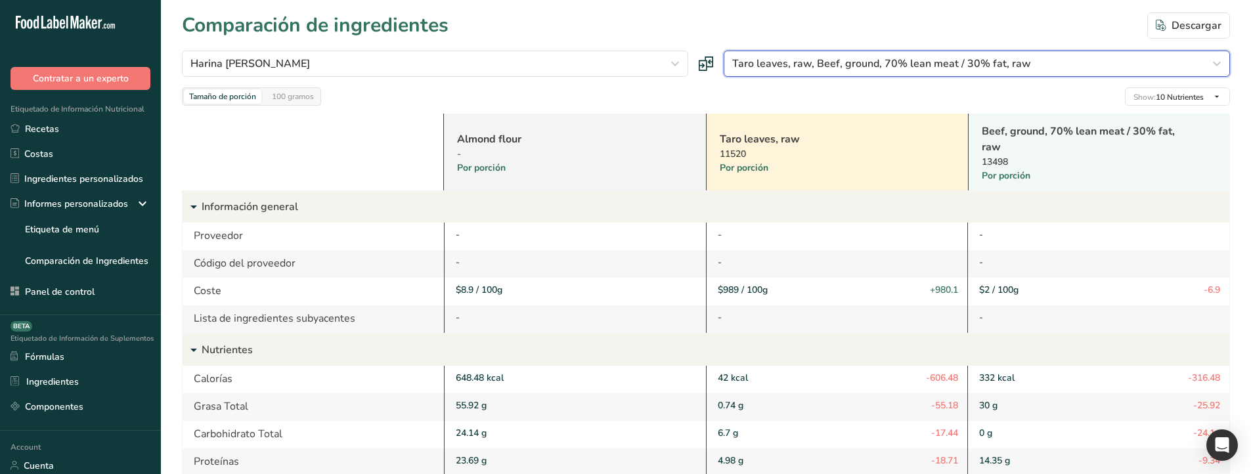
click at [815, 63] on span "Taro leaves, raw, Beef, ground, 70% lean meat / 30% fat, raw" at bounding box center [881, 64] width 299 height 16
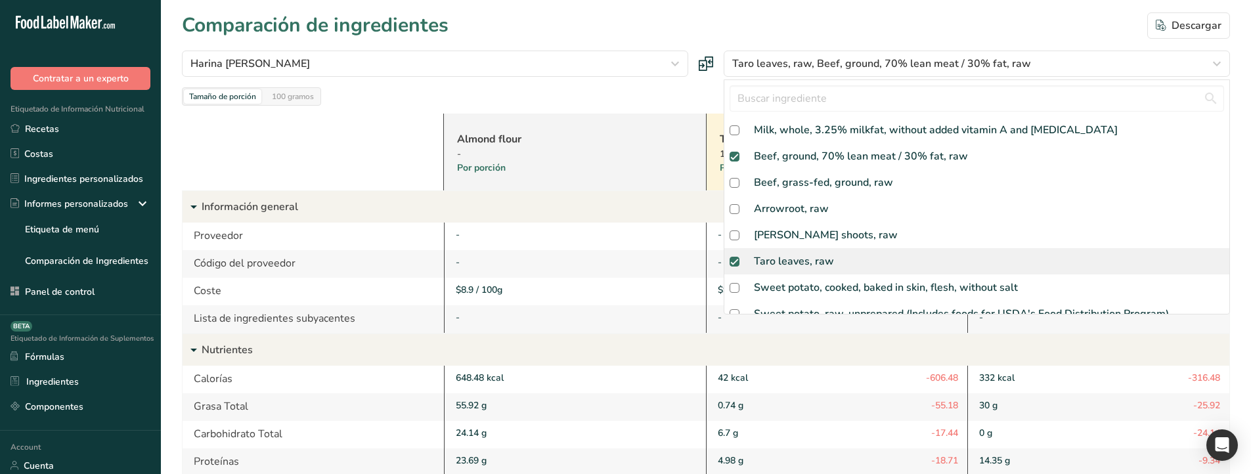
click at [736, 259] on span at bounding box center [735, 262] width 10 height 10
click at [736, 259] on input "checkbox" at bounding box center [734, 261] width 9 height 9
checkbox input "true"
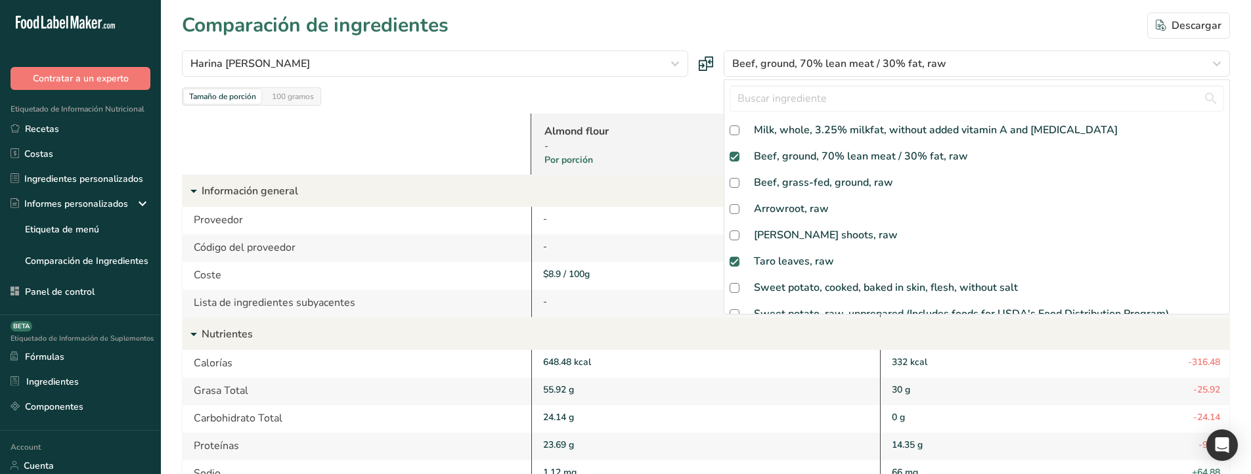
click at [586, 91] on div "Tamaño de porción 100 gramos Show: 10 Nutrientes Todos los nutrientes Component…" at bounding box center [706, 96] width 1048 height 18
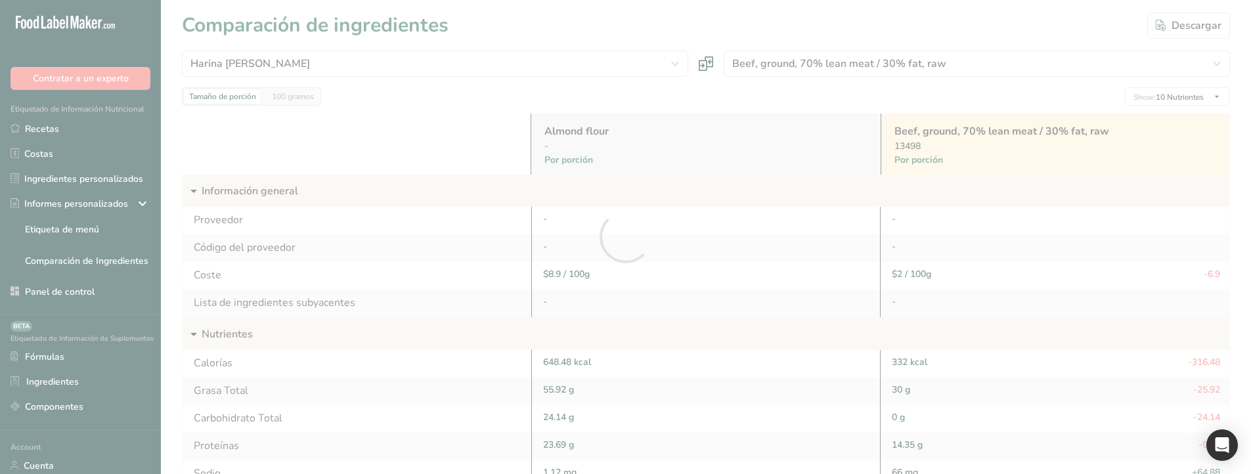
click at [592, 62] on div at bounding box center [625, 237] width 1251 height 474
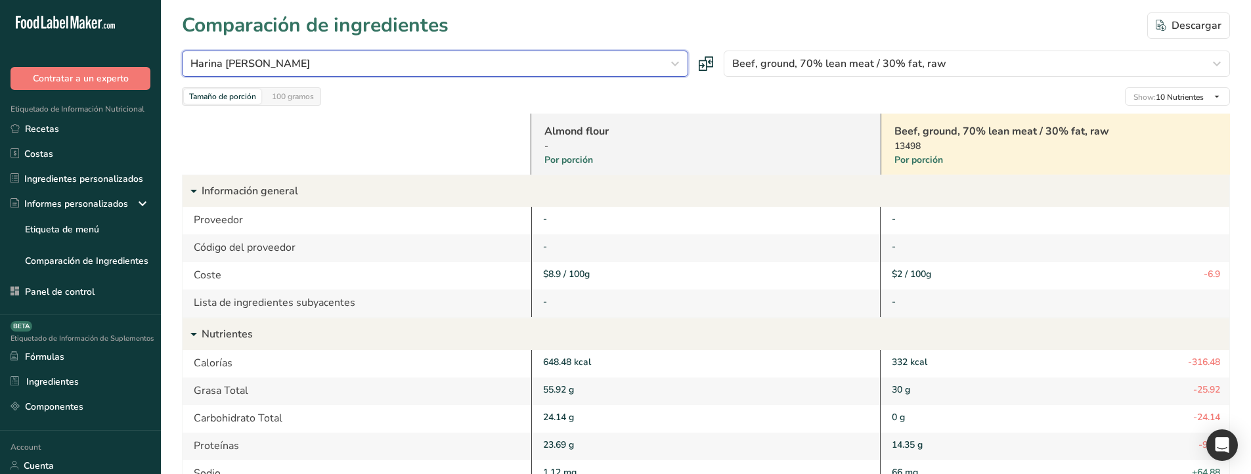
click at [592, 62] on div "Harina [PERSON_NAME]" at bounding box center [430, 64] width 481 height 16
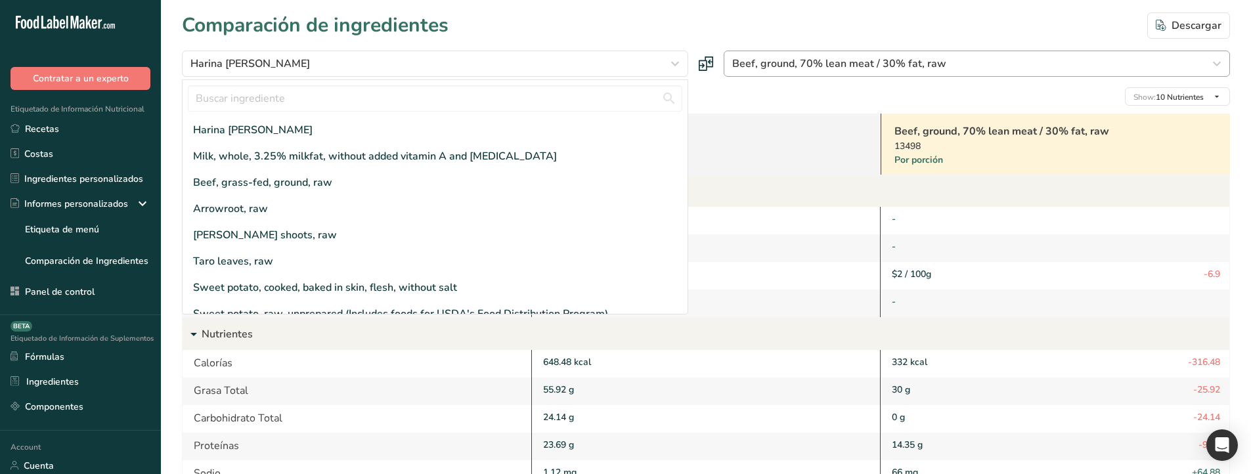
drag, startPoint x: 802, startPoint y: 29, endPoint x: 807, endPoint y: 65, distance: 36.4
click at [802, 30] on div "Comparación de ingredientes [GEOGRAPHIC_DATA]" at bounding box center [706, 26] width 1048 height 30
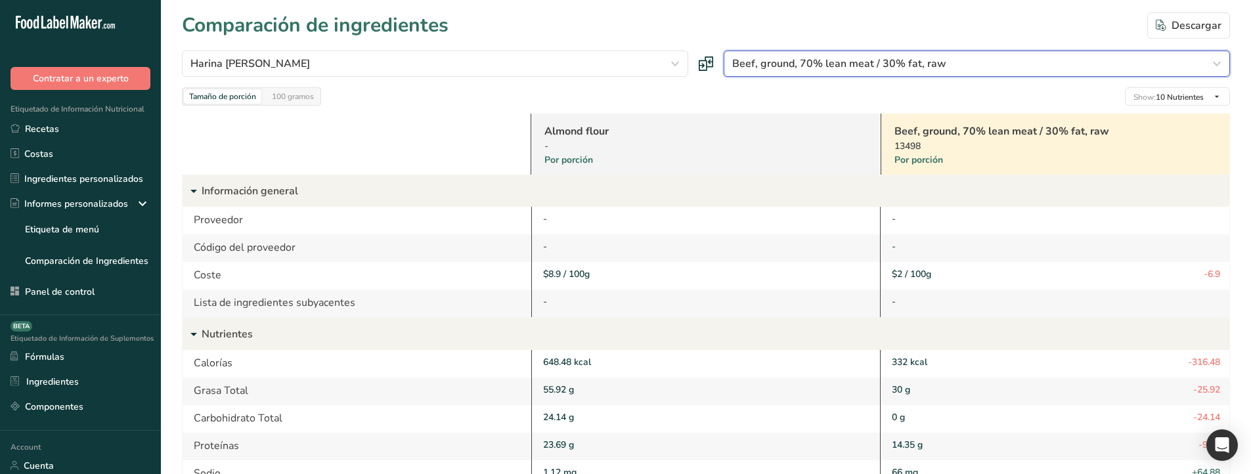
click at [807, 65] on span "Beef, ground, 70% lean meat / 30% fat, raw" at bounding box center [839, 64] width 214 height 16
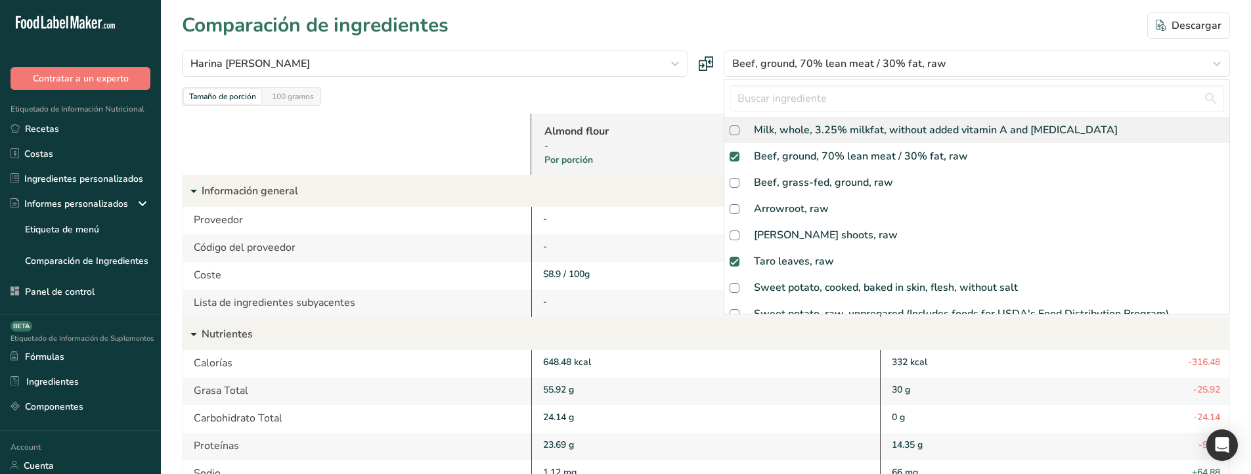
click at [816, 129] on div "Milk, whole, 3.25% milkfat, without added vitamin A and [MEDICAL_DATA]" at bounding box center [936, 130] width 364 height 16
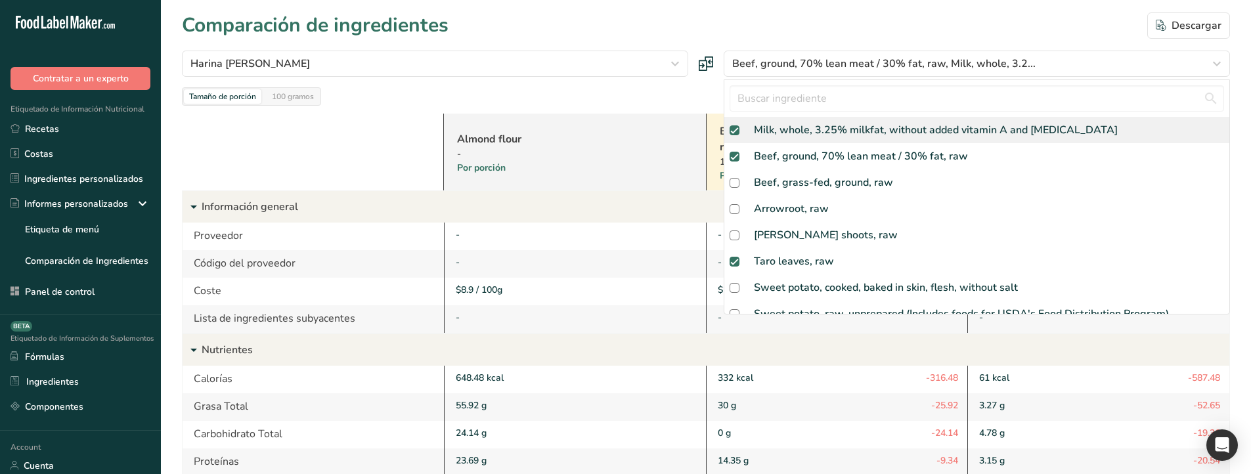
click at [731, 133] on span at bounding box center [735, 130] width 10 height 10
click at [731, 133] on input "checkbox" at bounding box center [734, 130] width 9 height 9
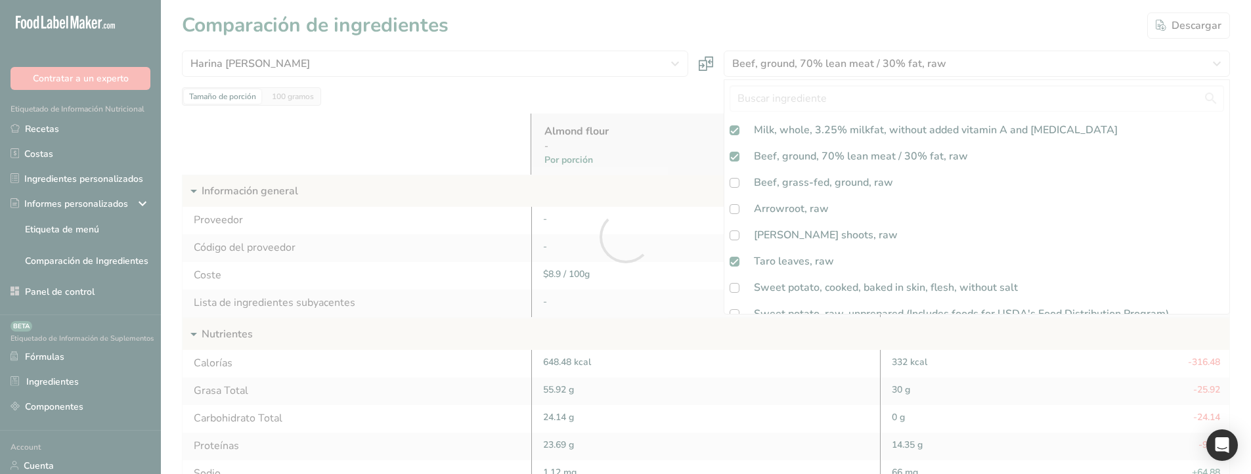
click at [767, 19] on div at bounding box center [625, 237] width 1251 height 474
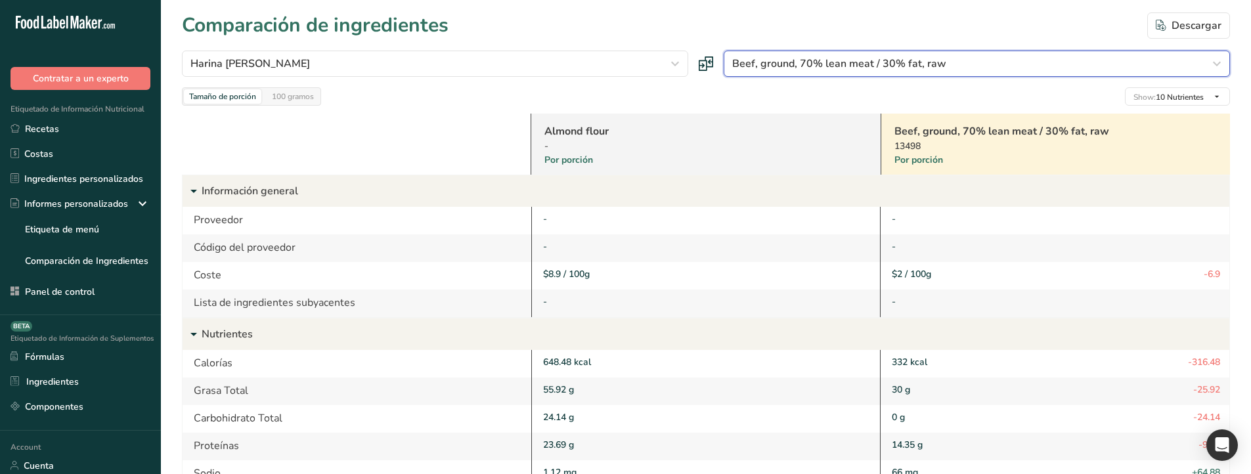
click at [826, 70] on span "Beef, ground, 70% lean meat / 30% fat, raw" at bounding box center [839, 64] width 214 height 16
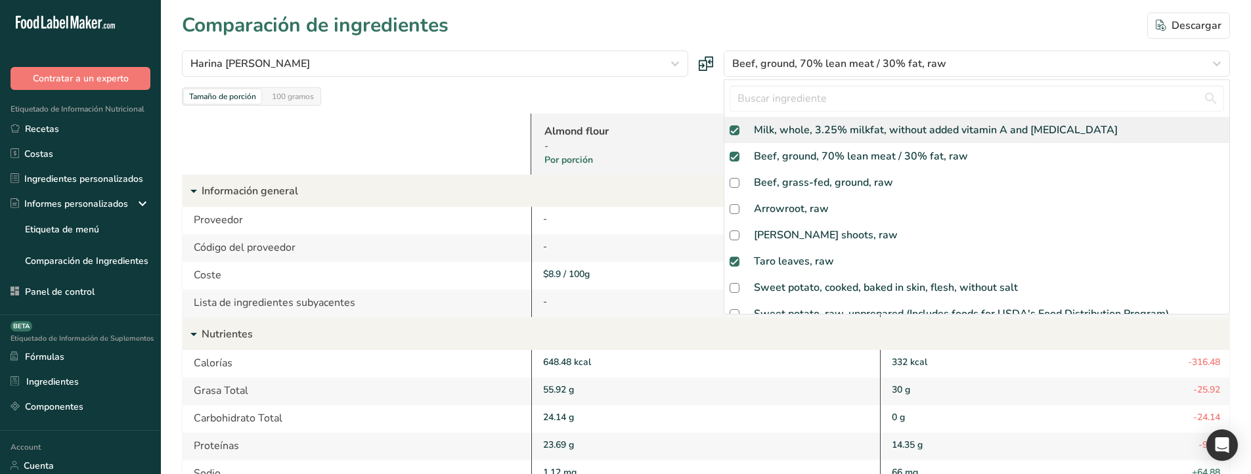
click at [770, 137] on div "Milk, whole, 3.25% milkfat, without added vitamin A and [MEDICAL_DATA]" at bounding box center [936, 130] width 364 height 16
click at [732, 131] on span at bounding box center [735, 130] width 10 height 10
click at [732, 131] on input "checkbox" at bounding box center [734, 130] width 9 height 9
checkbox input "false"
